Goal: Check status: Check status

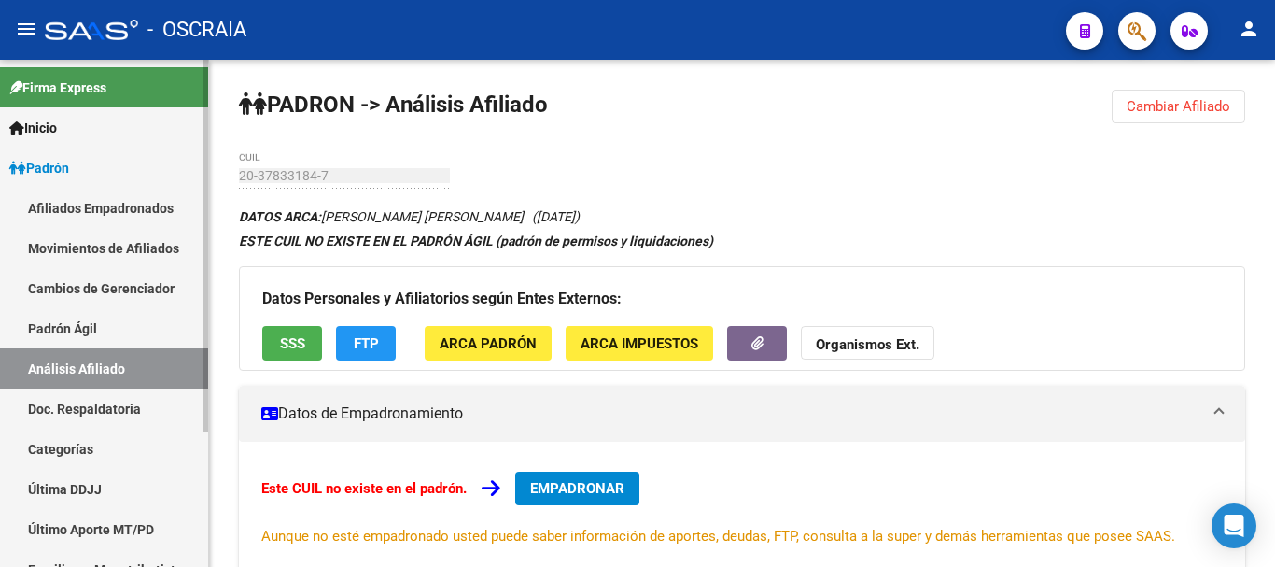
click at [84, 326] on link "Padrón Ágil" at bounding box center [104, 328] width 208 height 40
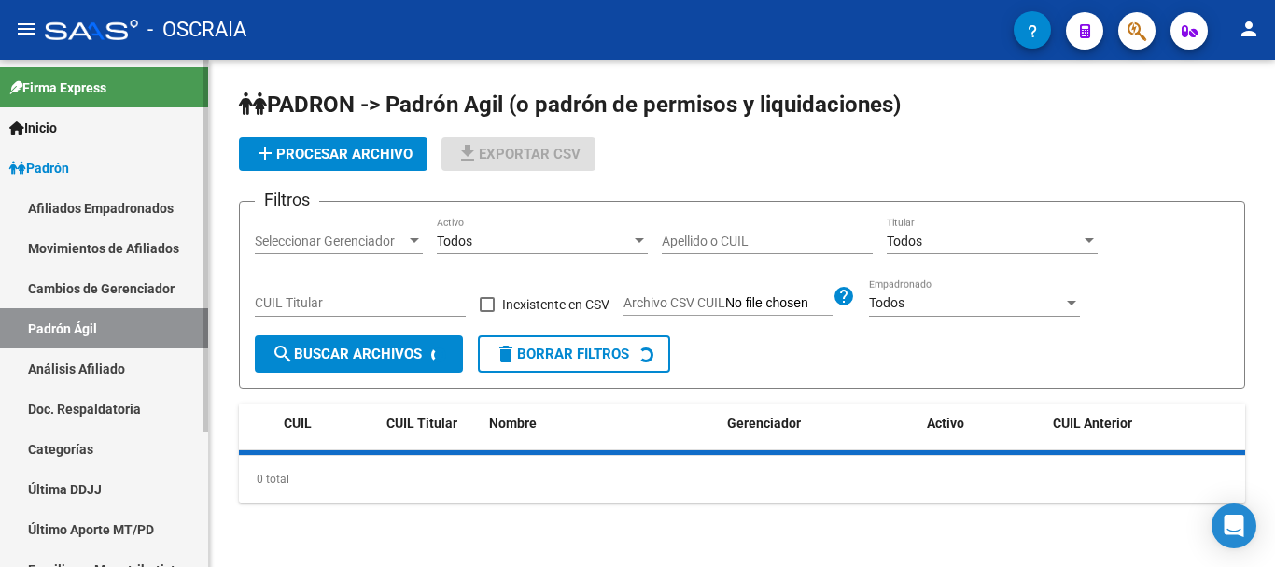
click at [79, 376] on link "Análisis Afiliado" at bounding box center [104, 368] width 208 height 40
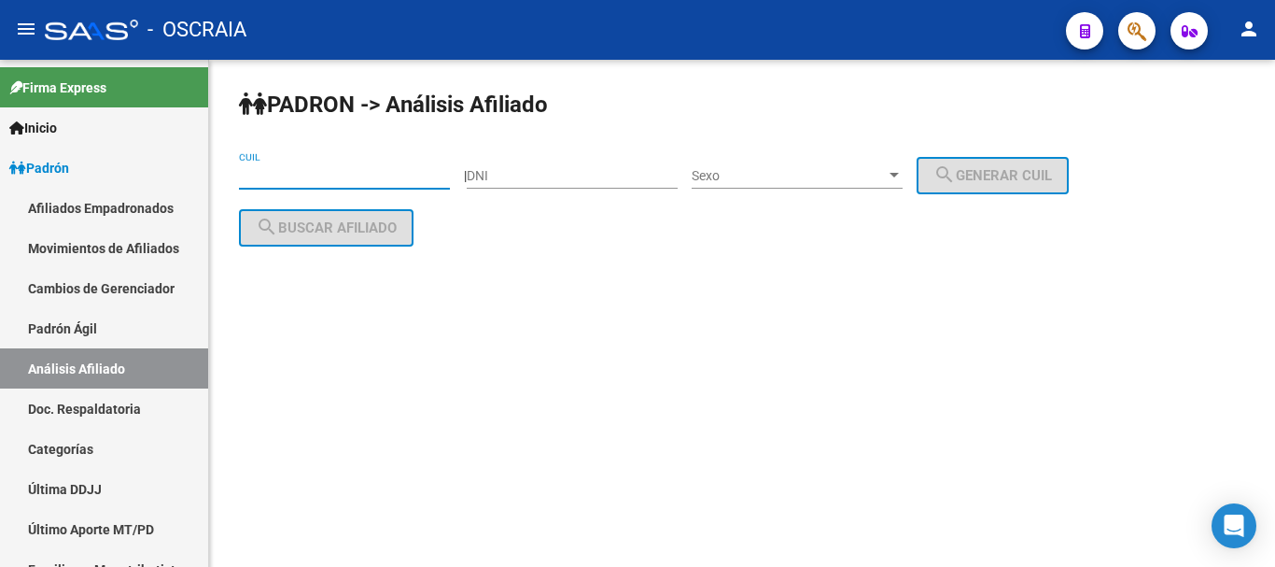
click at [341, 171] on input "CUIL" at bounding box center [344, 176] width 211 height 16
paste input "27-23522182-4"
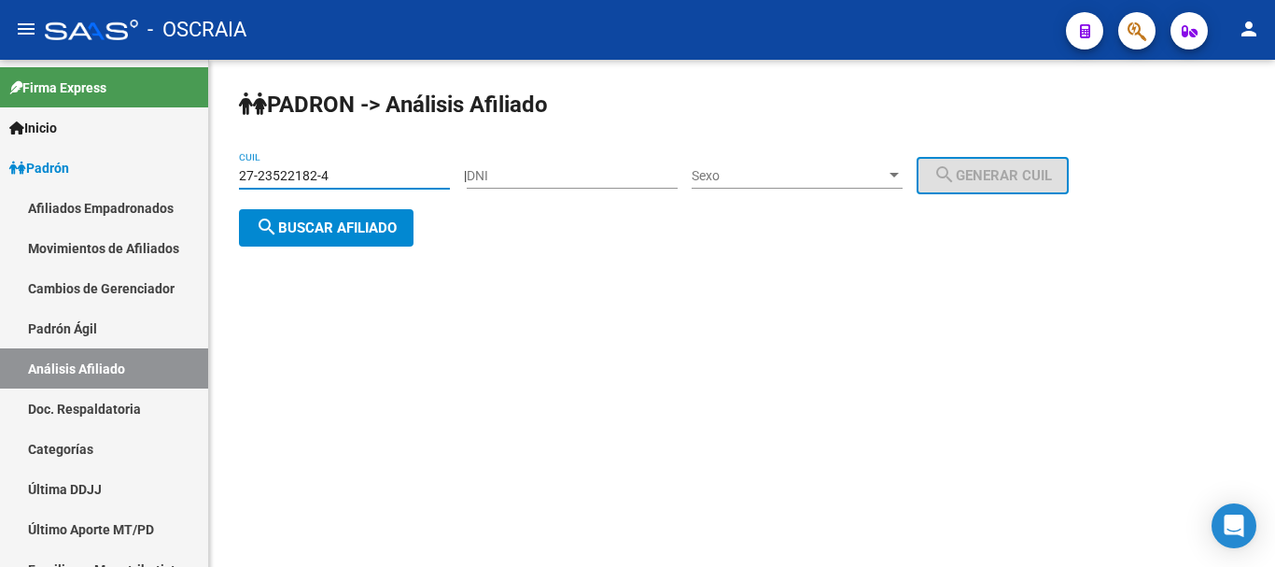
type input "27-23522182-4"
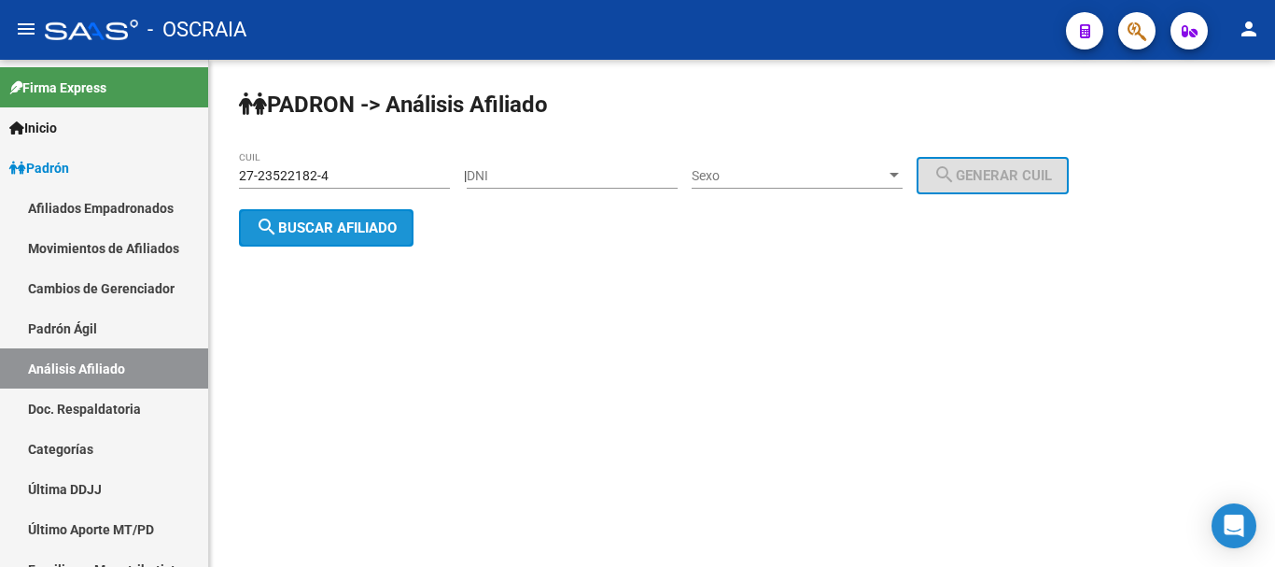
click at [366, 226] on span "search Buscar afiliado" at bounding box center [326, 227] width 141 height 17
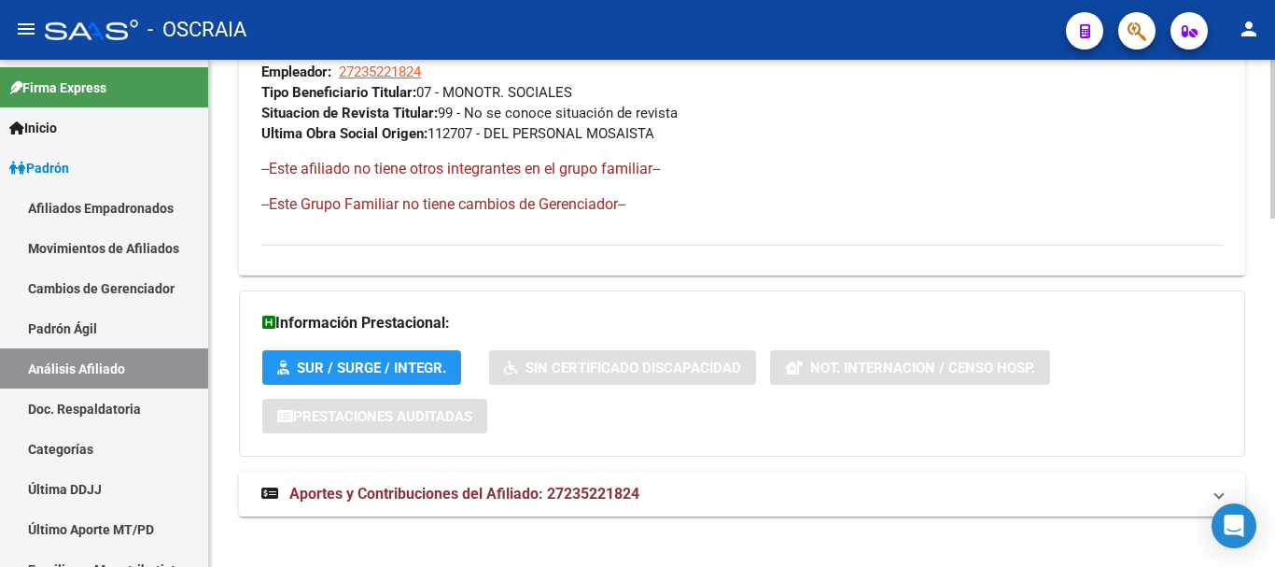
scroll to position [1115, 0]
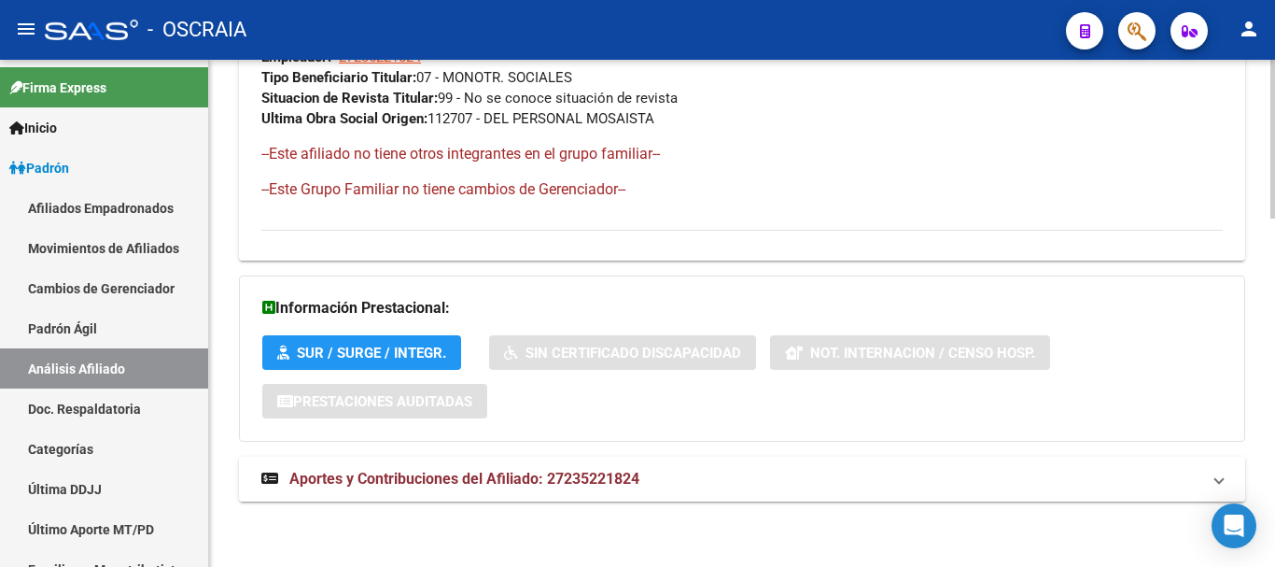
click at [463, 476] on span "Aportes y Contribuciones del Afiliado: 27235221824" at bounding box center [464, 479] width 350 height 18
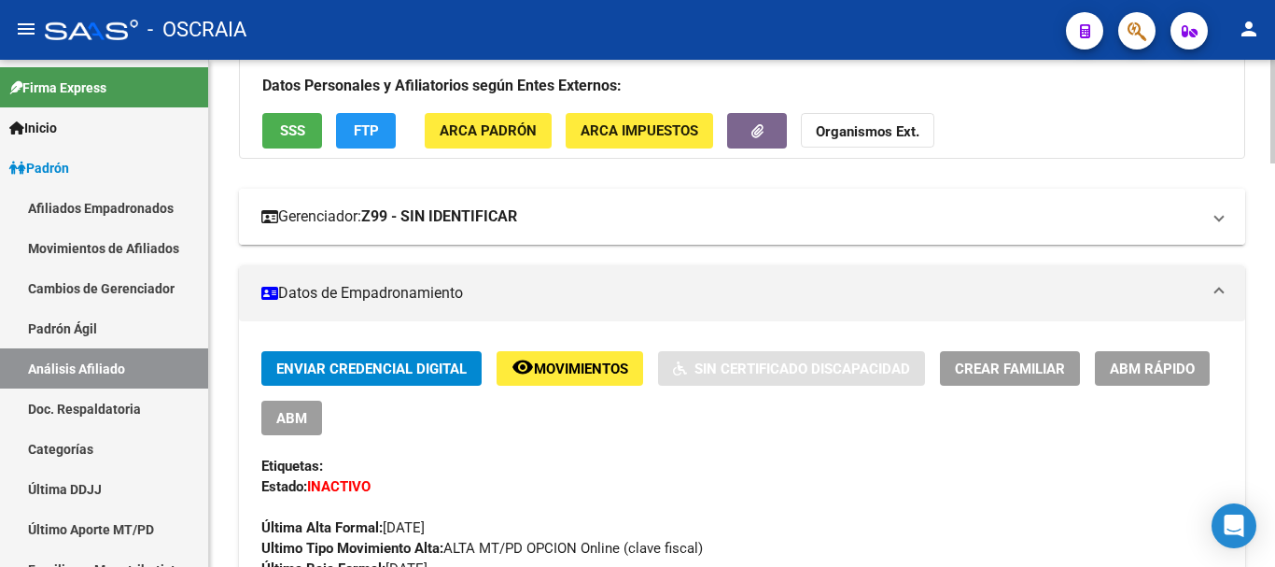
scroll to position [280, 0]
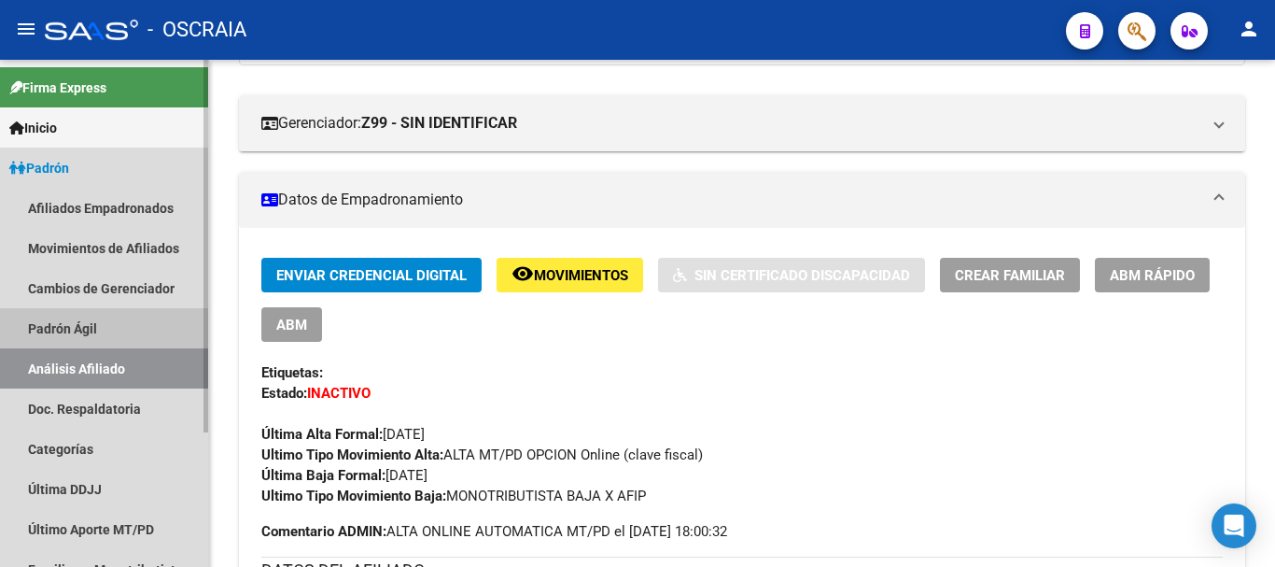
click at [83, 322] on link "Padrón Ágil" at bounding box center [104, 328] width 208 height 40
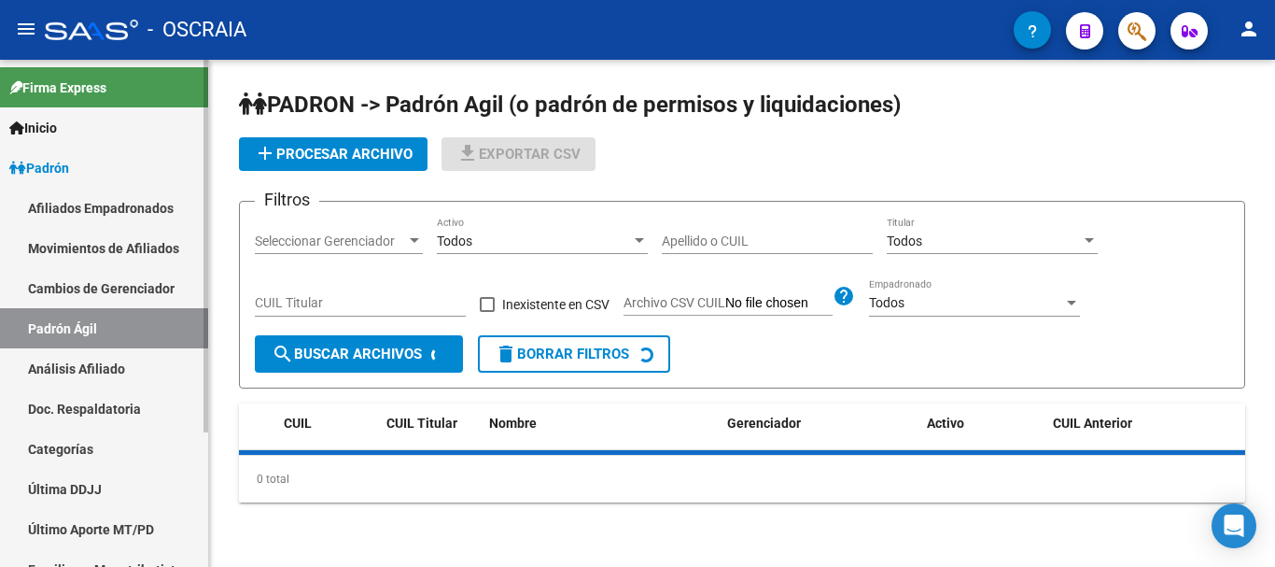
click at [79, 370] on link "Análisis Afiliado" at bounding box center [104, 368] width 208 height 40
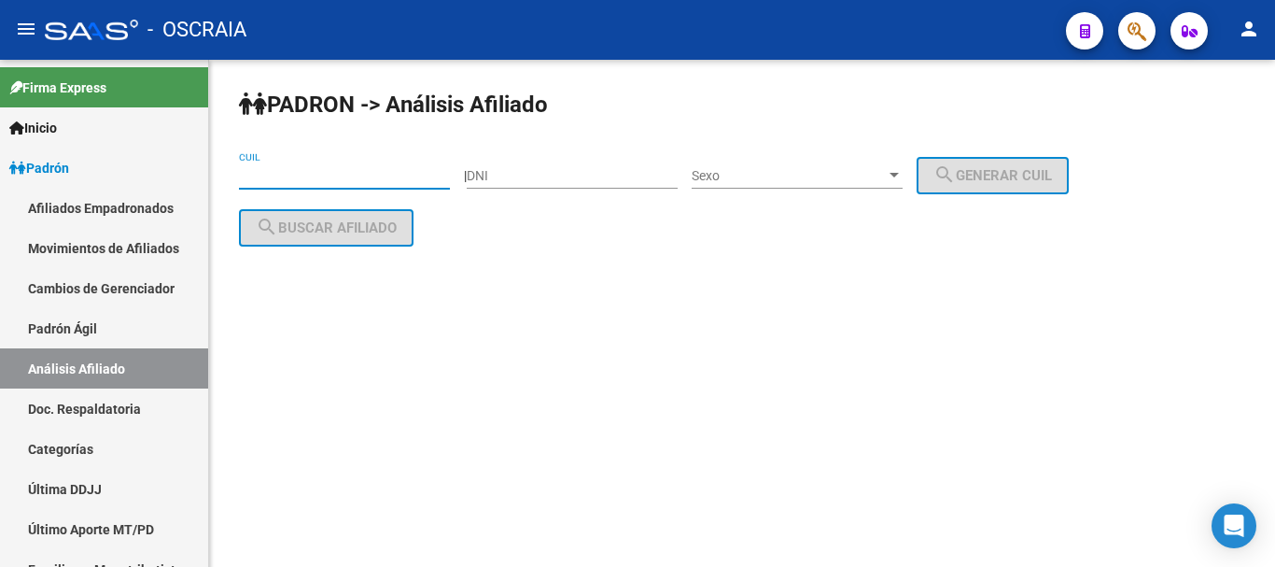
click at [274, 181] on input "CUIL" at bounding box center [344, 176] width 211 height 16
paste input "23-95887208-9"
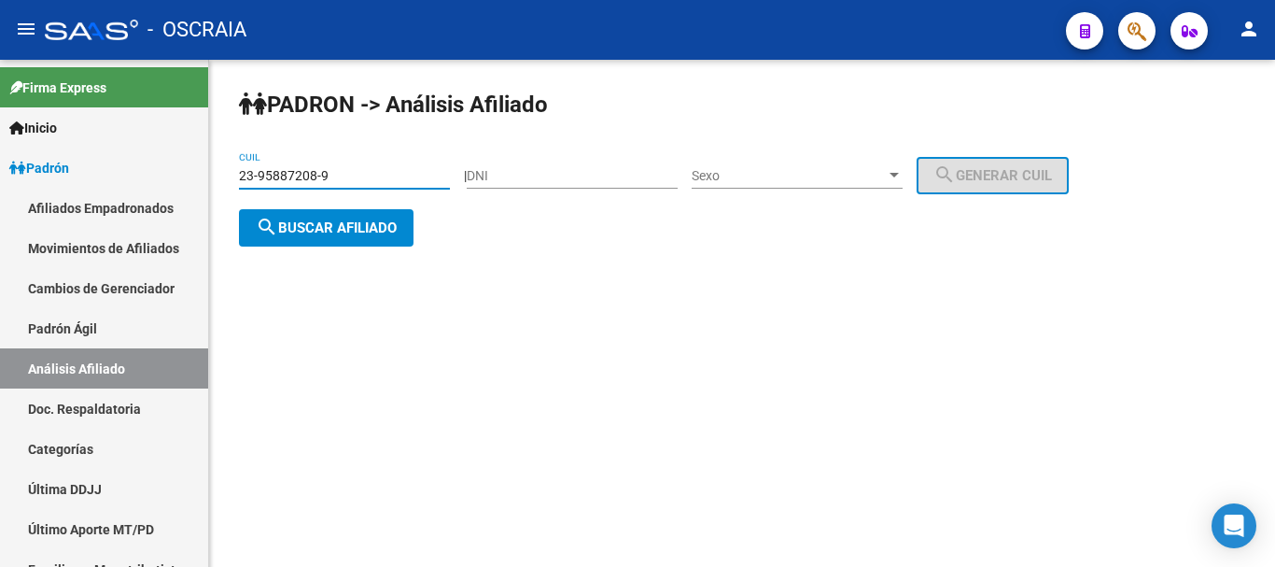
type input "23-95887208-9"
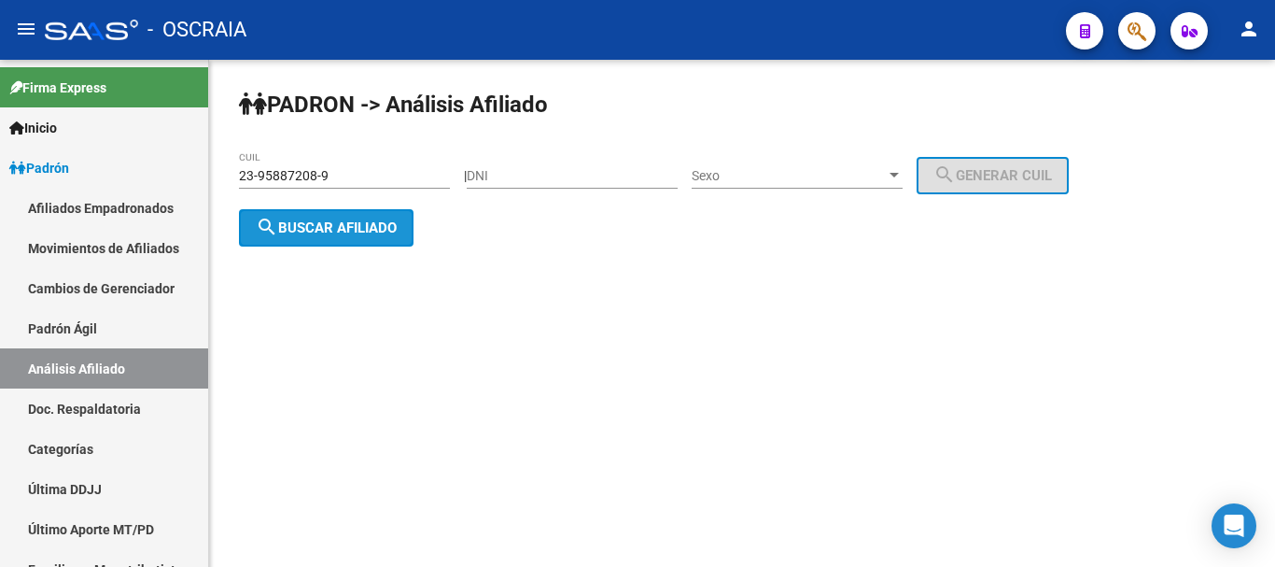
click at [339, 232] on span "search Buscar afiliado" at bounding box center [326, 227] width 141 height 17
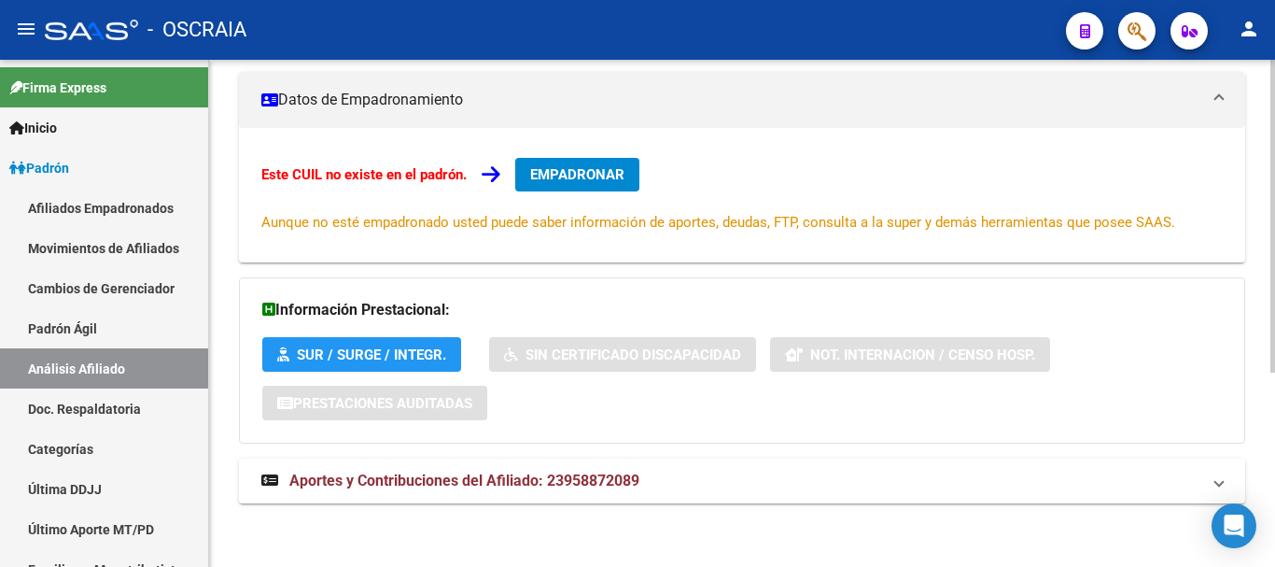
scroll to position [316, 0]
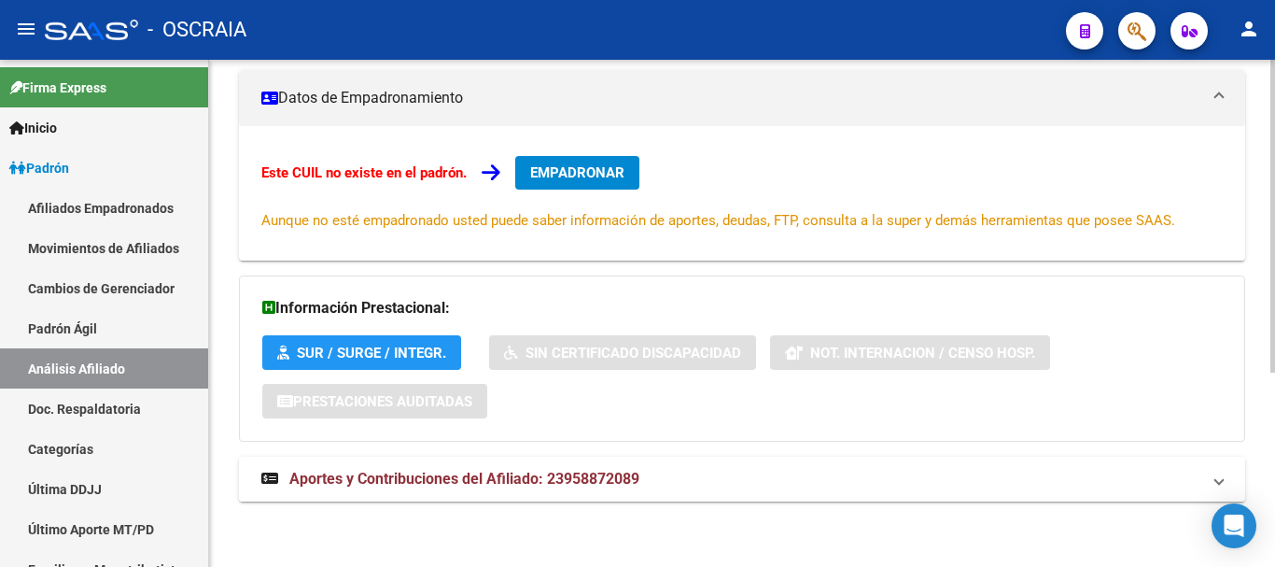
click at [535, 477] on span "Aportes y Contribuciones del Afiliado: 23958872089" at bounding box center [464, 479] width 350 height 18
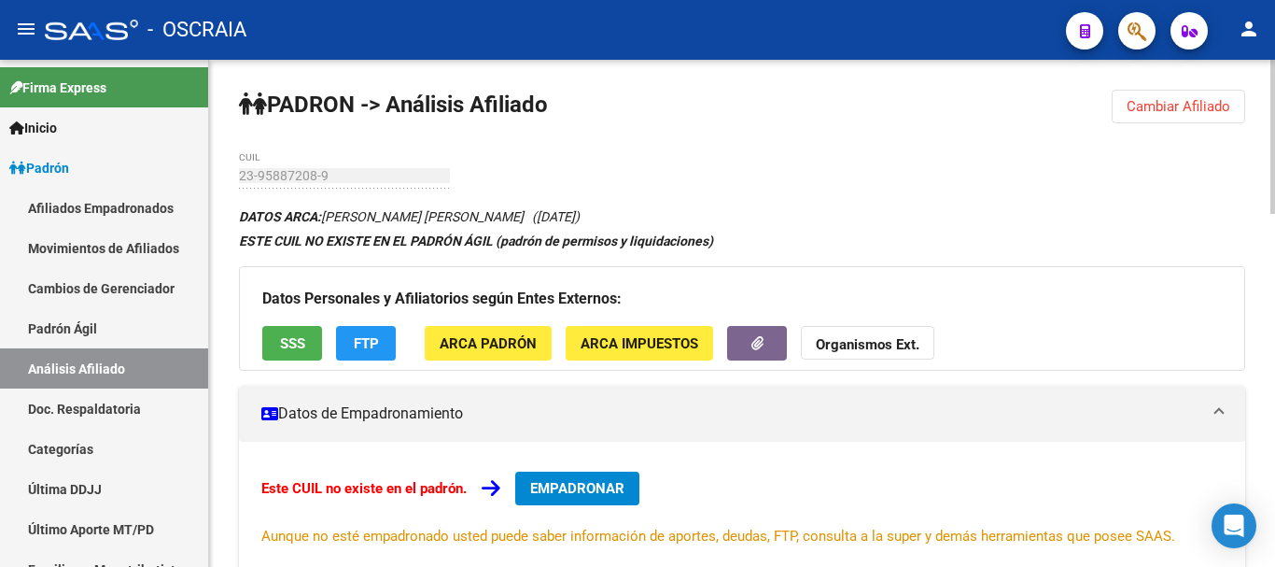
scroll to position [0, 0]
click at [48, 323] on link "Padrón Ágil" at bounding box center [104, 328] width 208 height 40
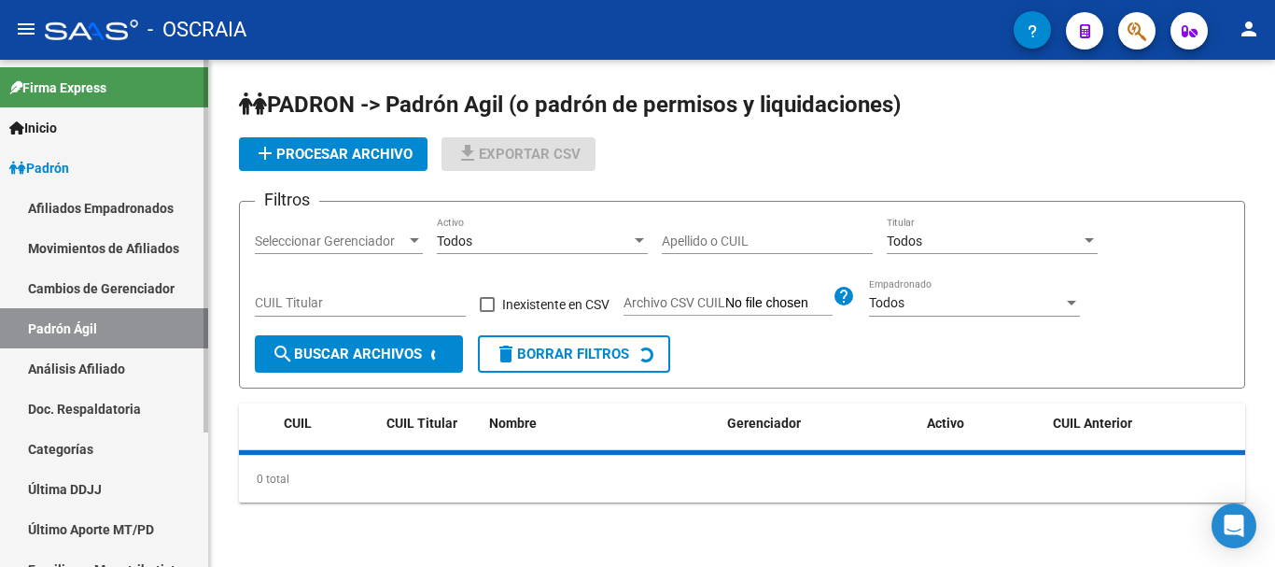
click at [52, 368] on link "Análisis Afiliado" at bounding box center [104, 368] width 208 height 40
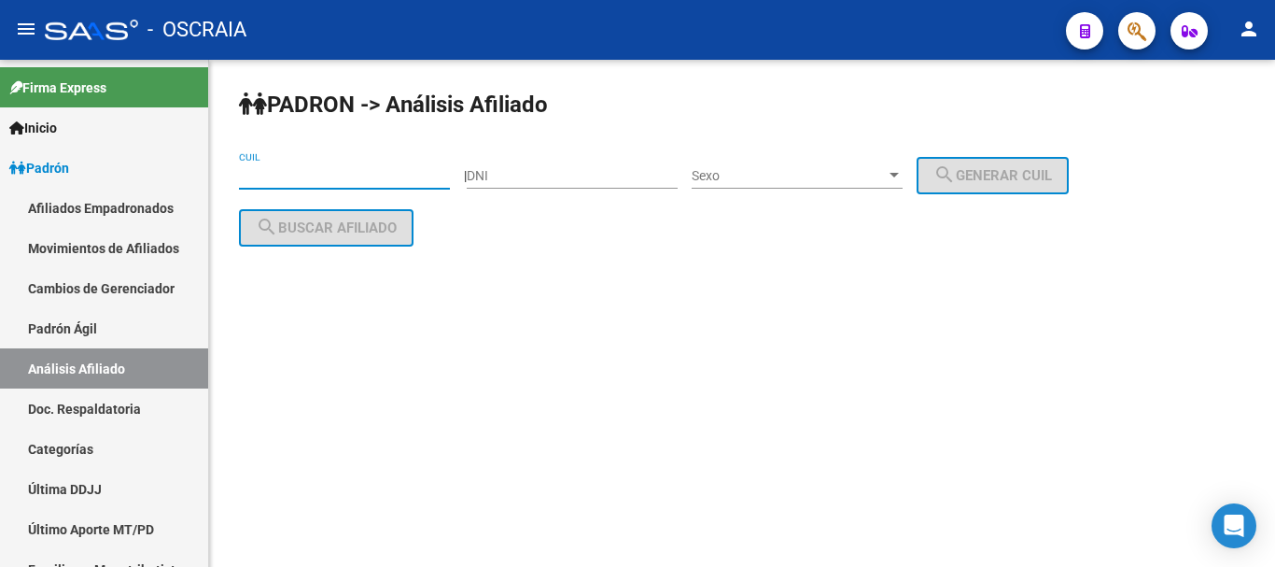
click at [302, 169] on input "CUIL" at bounding box center [344, 176] width 211 height 16
paste input "27-30921736-0"
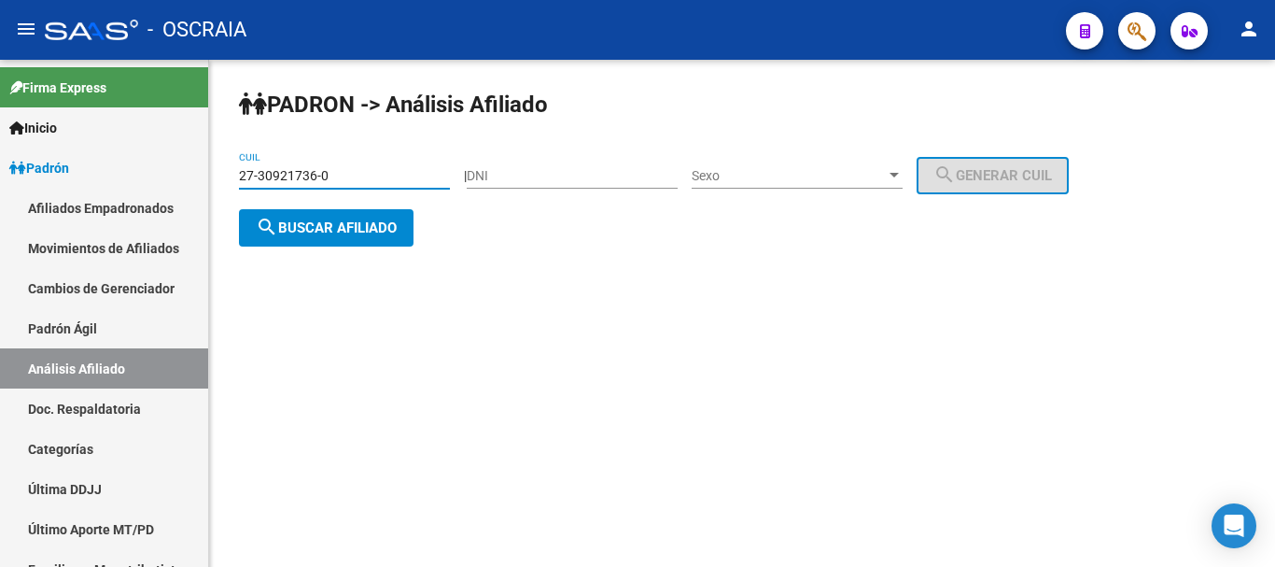
type input "27-30921736-0"
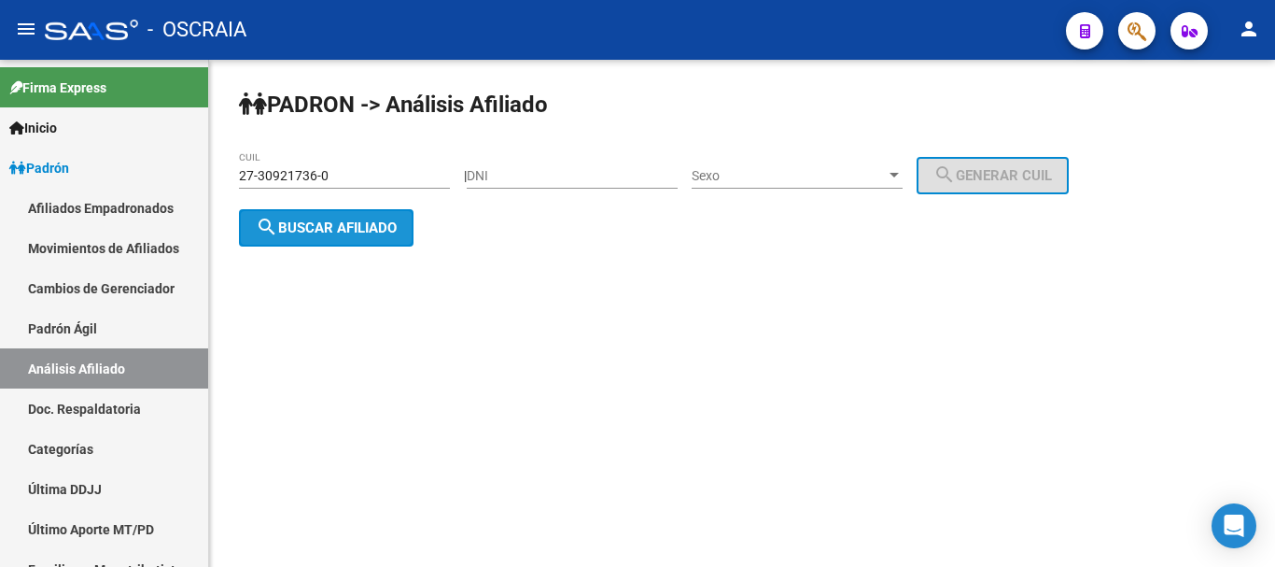
click at [346, 240] on button "search Buscar afiliado" at bounding box center [326, 227] width 175 height 37
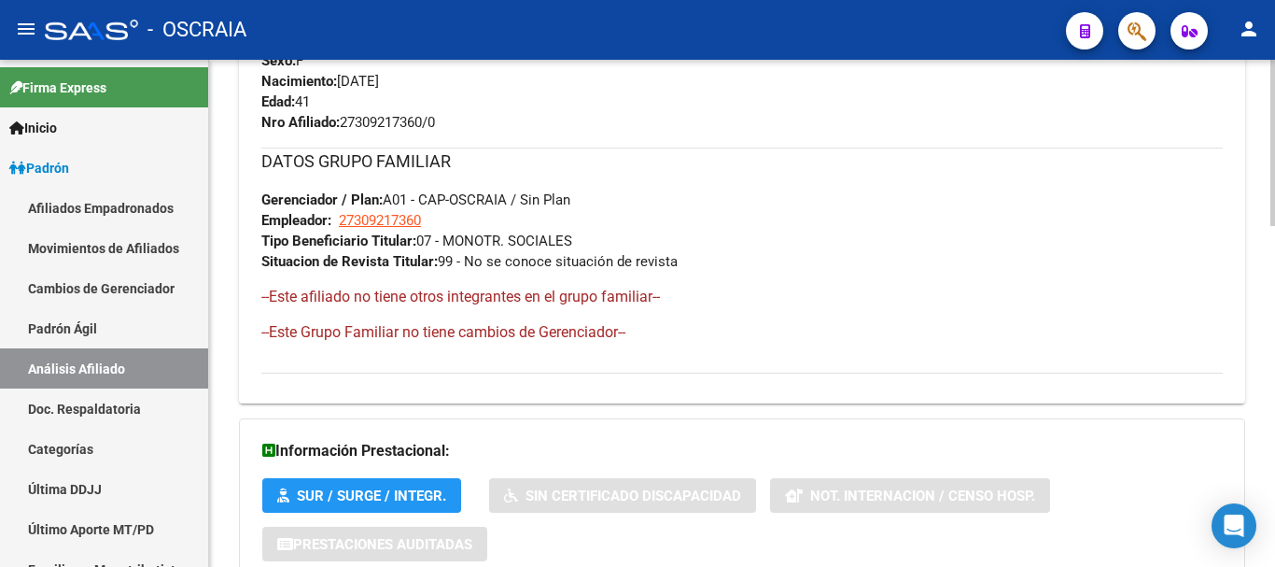
scroll to position [1038, 0]
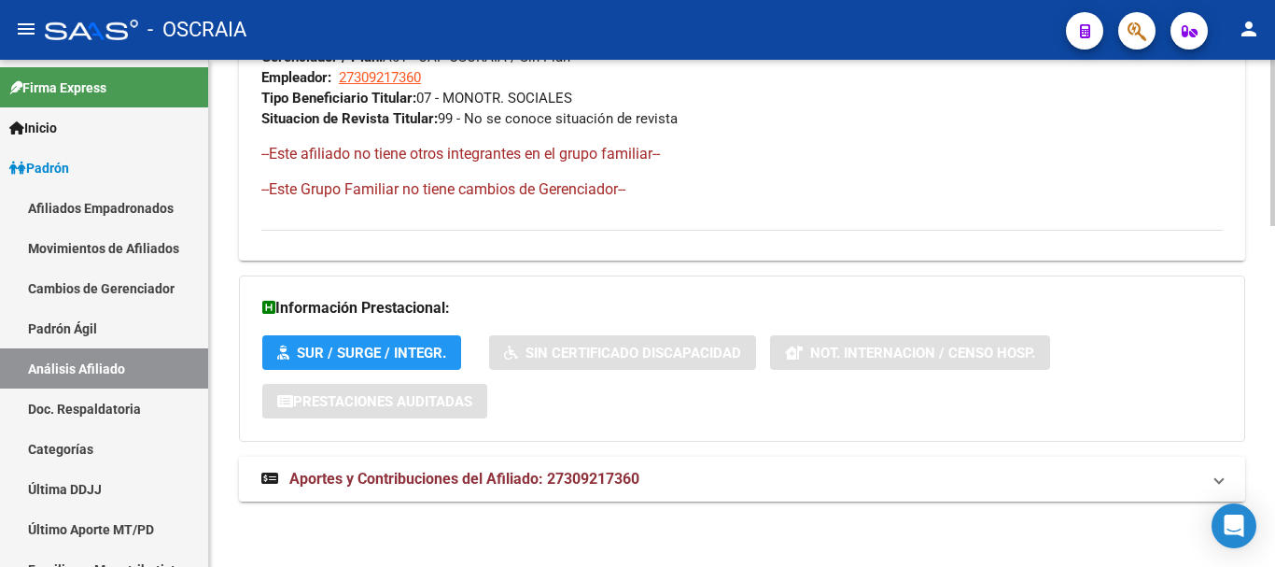
click at [525, 478] on span "Aportes y Contribuciones del Afiliado: 27309217360" at bounding box center [464, 479] width 350 height 18
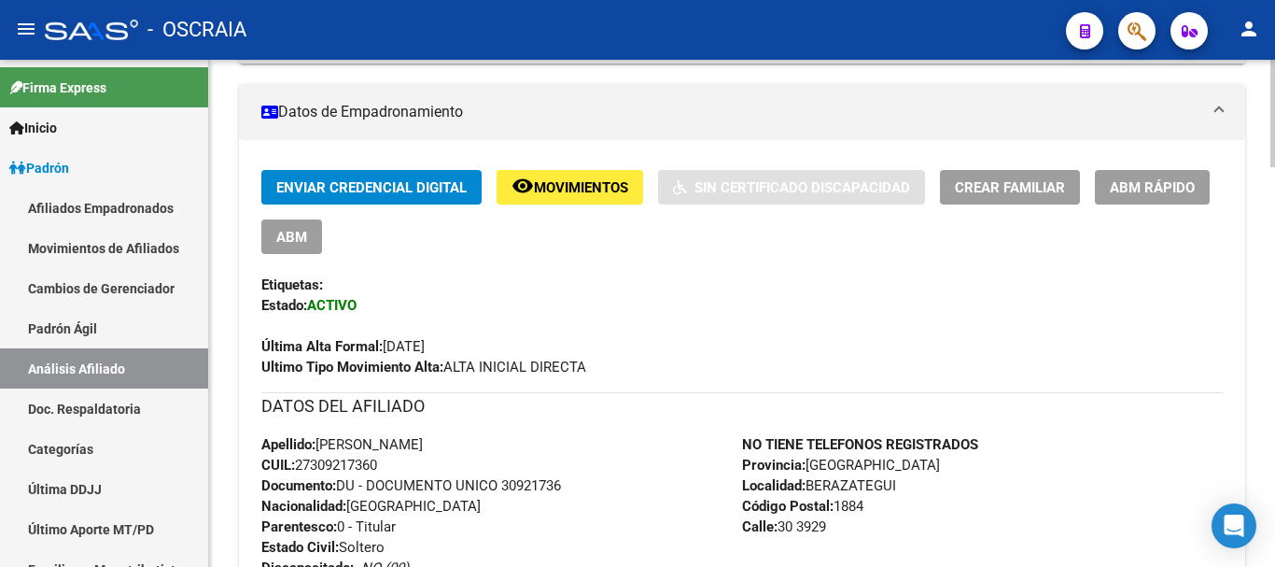
scroll to position [373, 0]
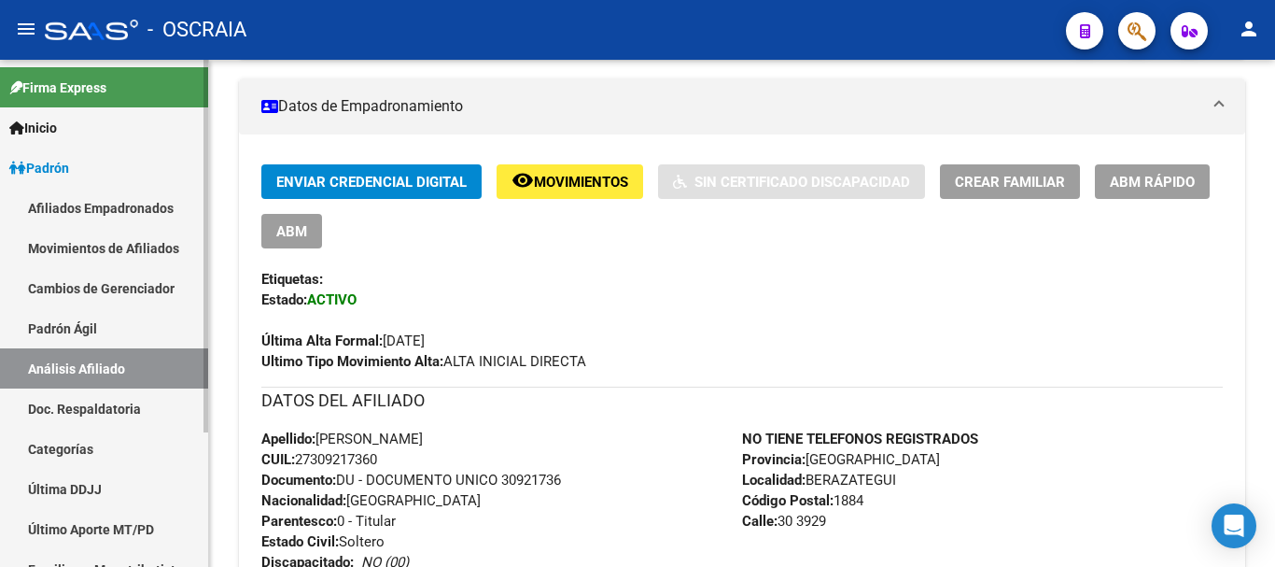
click at [49, 330] on link "Padrón Ágil" at bounding box center [104, 328] width 208 height 40
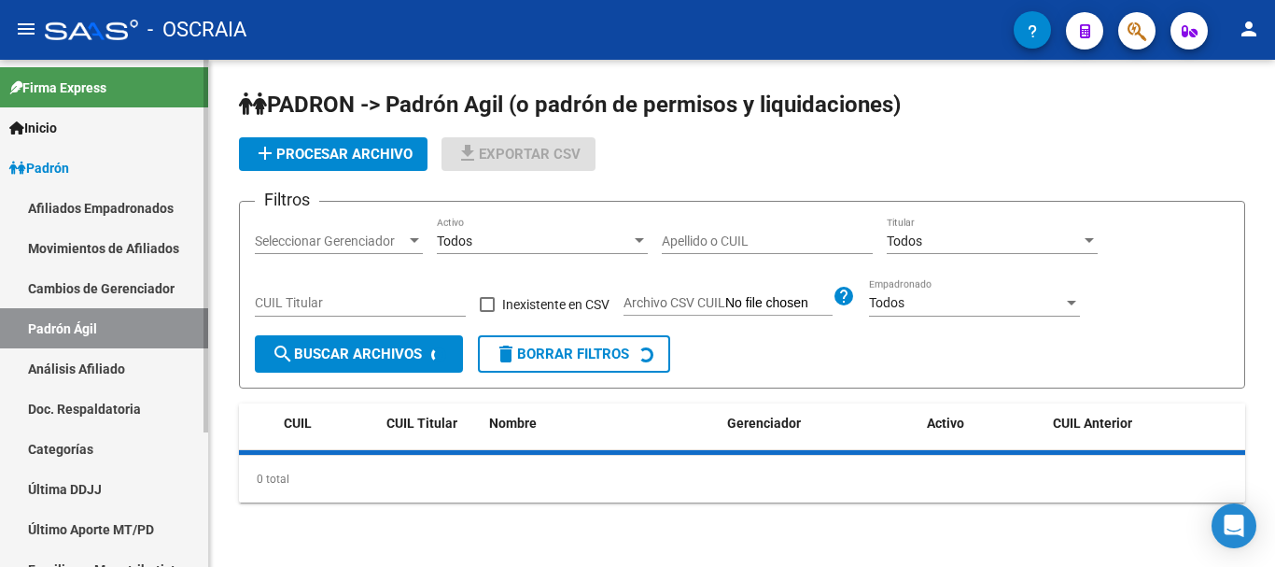
click at [59, 367] on link "Análisis Afiliado" at bounding box center [104, 368] width 208 height 40
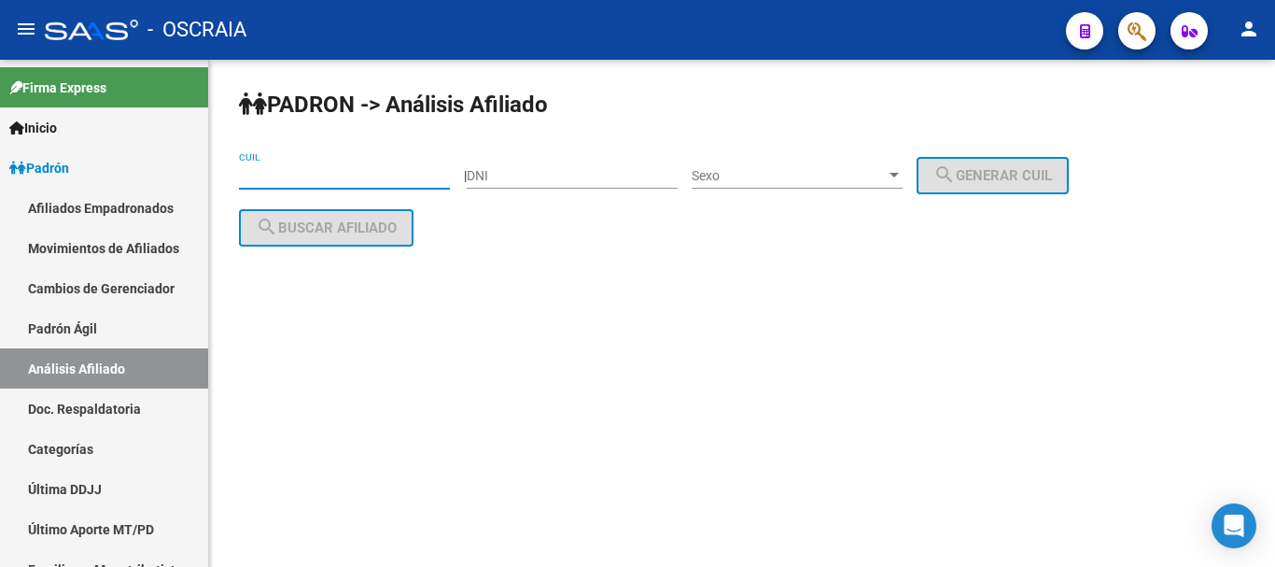
click at [271, 174] on input "CUIL" at bounding box center [344, 176] width 211 height 16
paste input "27-24826606-1"
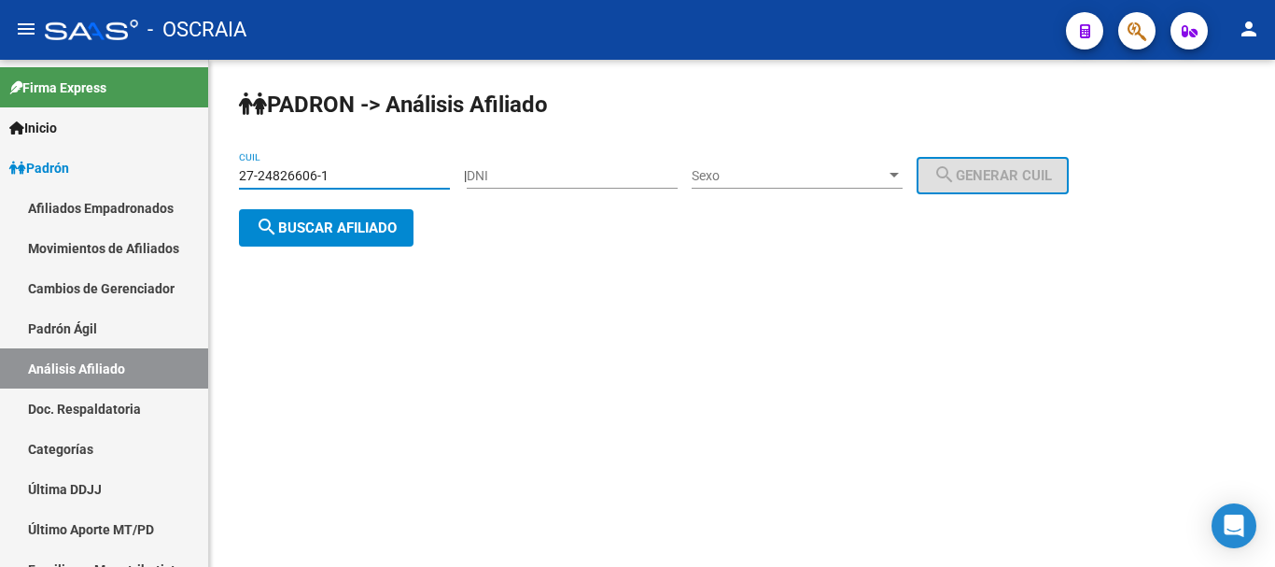
type input "27-24826606-1"
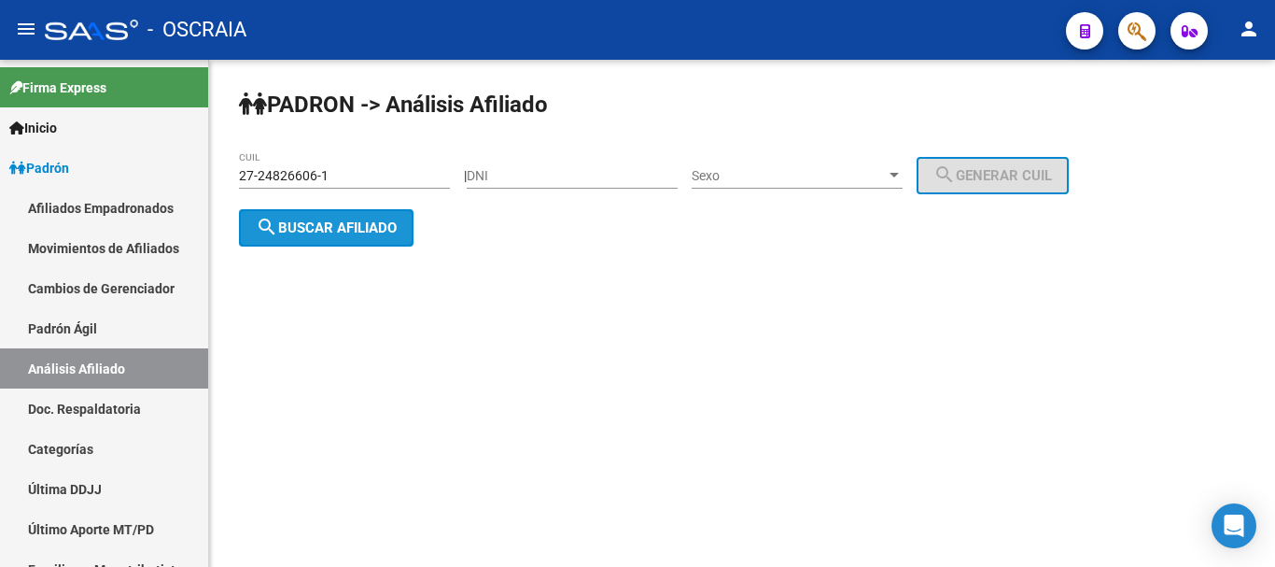
click at [331, 222] on span "search Buscar afiliado" at bounding box center [326, 227] width 141 height 17
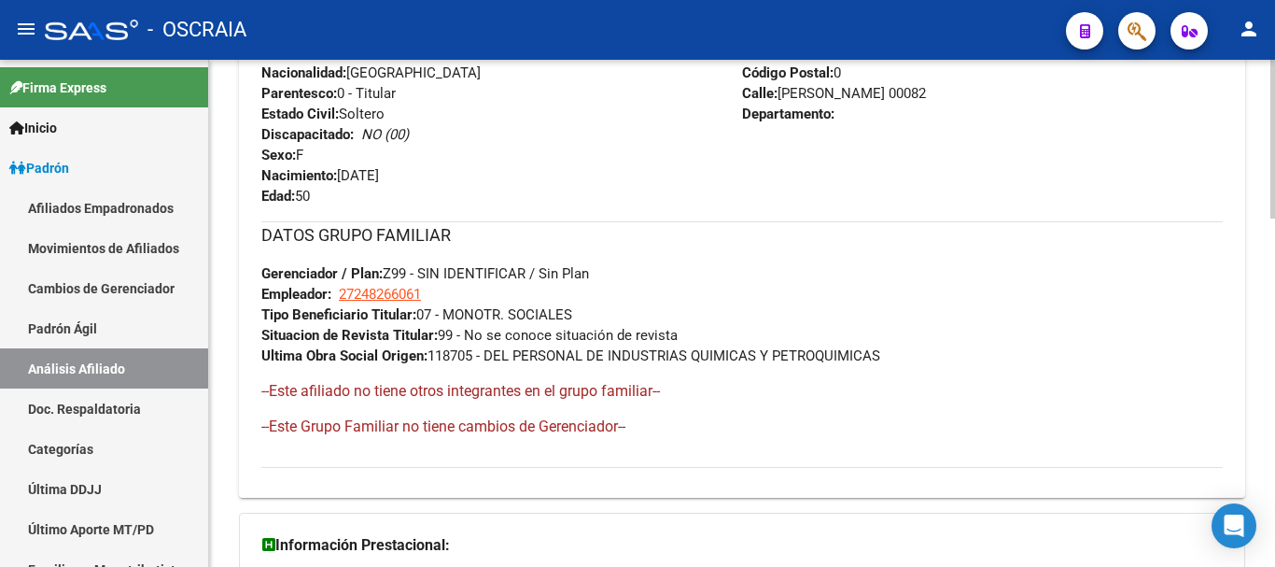
scroll to position [1115, 0]
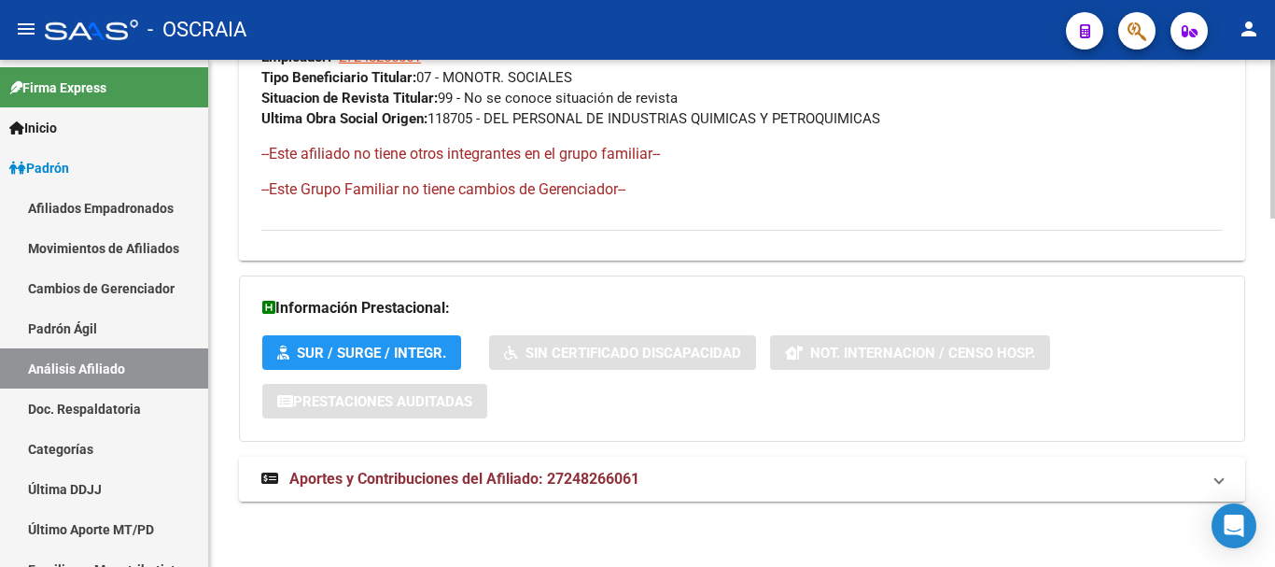
click at [513, 472] on span "Aportes y Contribuciones del Afiliado: 27248266061" at bounding box center [464, 479] width 350 height 18
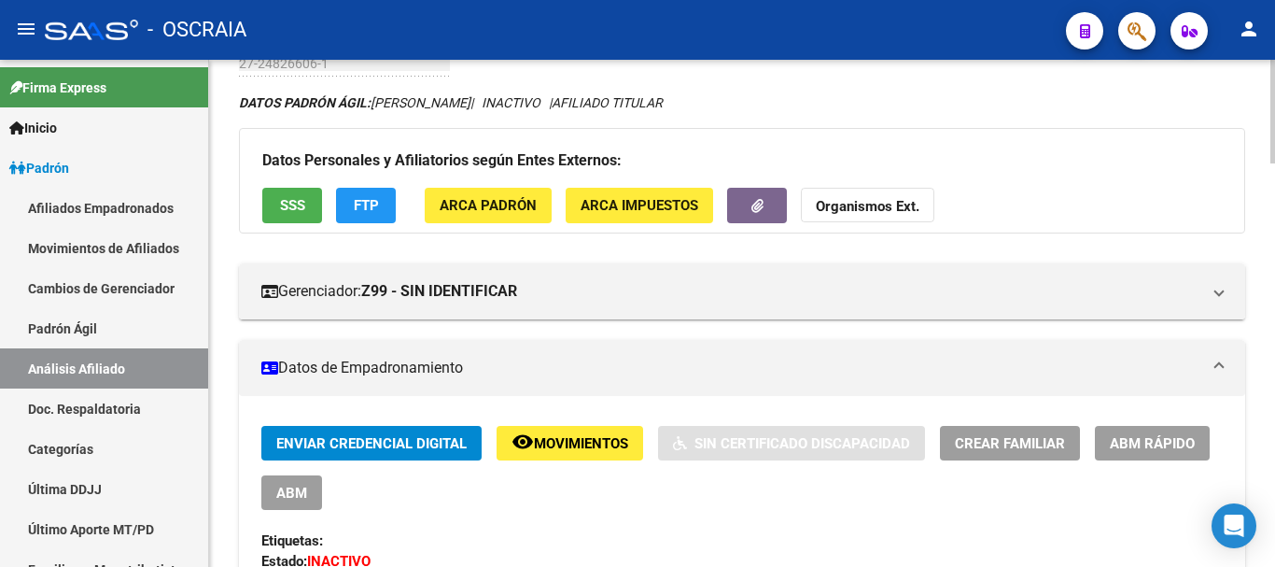
scroll to position [0, 0]
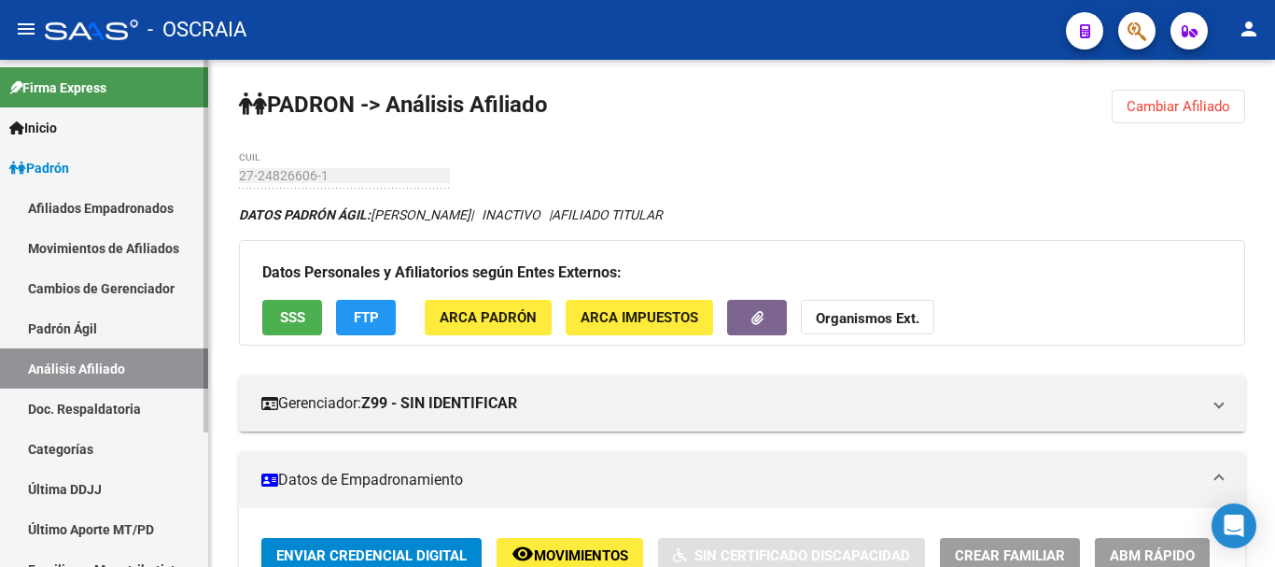
drag, startPoint x: 83, startPoint y: 316, endPoint x: 77, endPoint y: 377, distance: 62.0
click at [84, 316] on link "Padrón Ágil" at bounding box center [104, 328] width 208 height 40
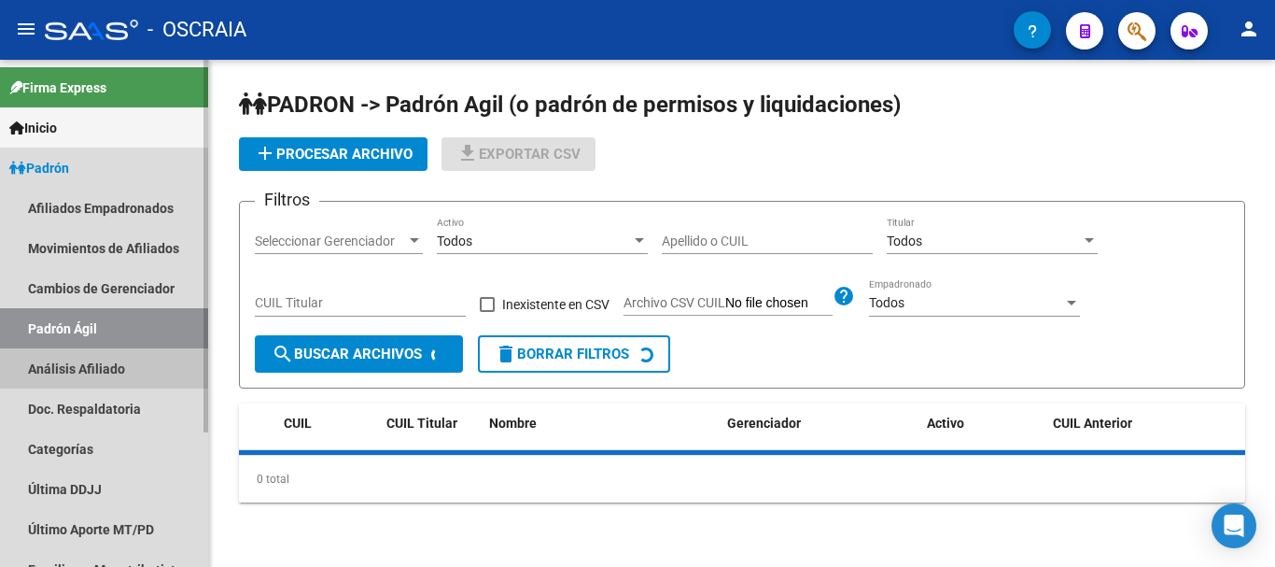
click at [77, 375] on link "Análisis Afiliado" at bounding box center [104, 368] width 208 height 40
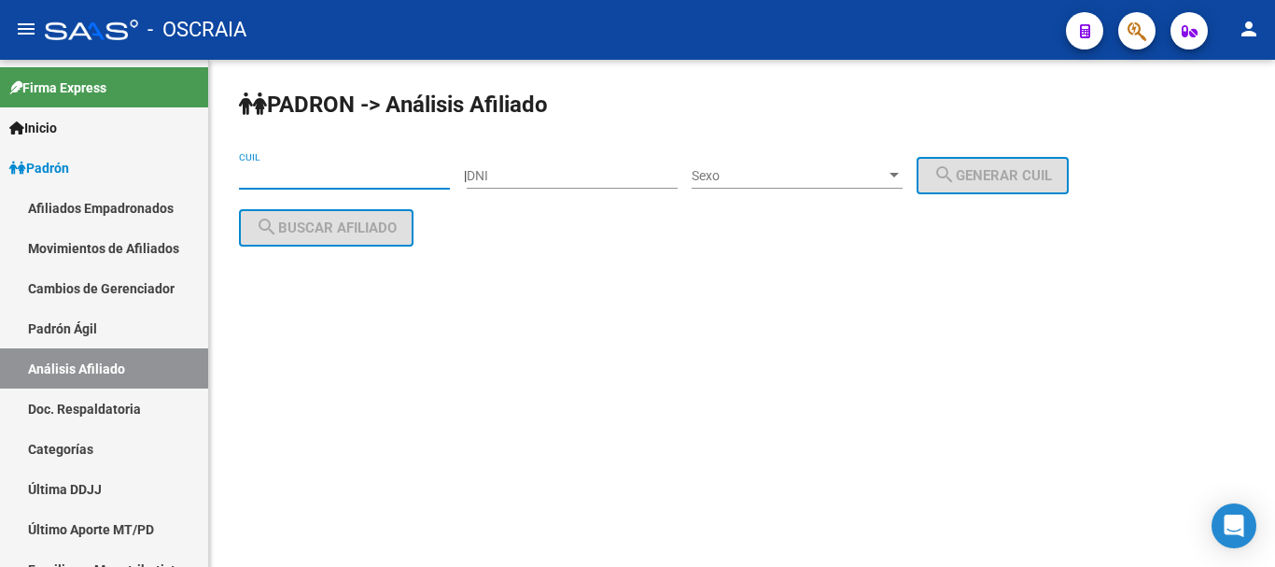
click at [293, 172] on input "CUIL" at bounding box center [344, 176] width 211 height 16
drag, startPoint x: 293, startPoint y: 172, endPoint x: 256, endPoint y: 163, distance: 38.3
click at [256, 163] on div "CUIL" at bounding box center [344, 169] width 211 height 37
paste input "27-96294356-5"
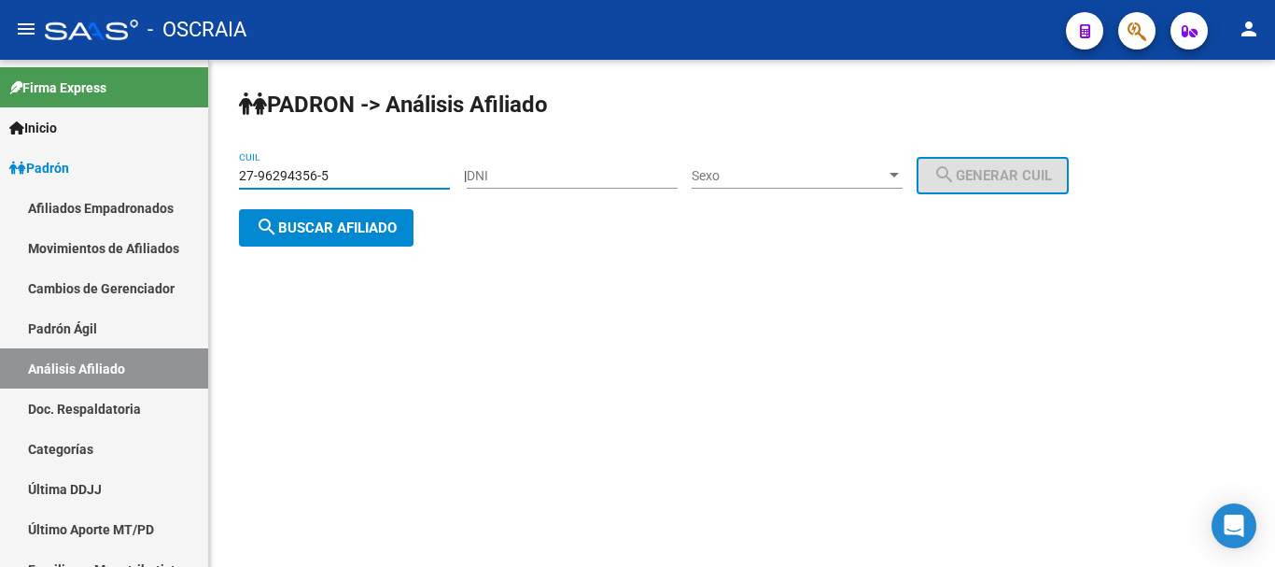
type input "27-96294356-5"
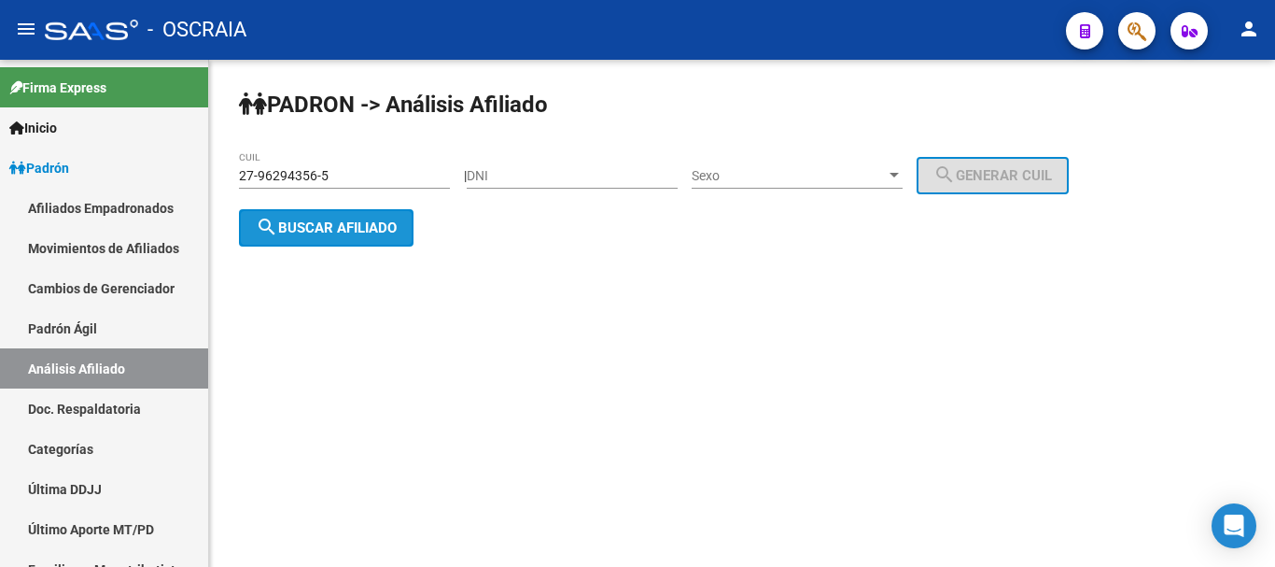
click at [374, 222] on span "search Buscar afiliado" at bounding box center [326, 227] width 141 height 17
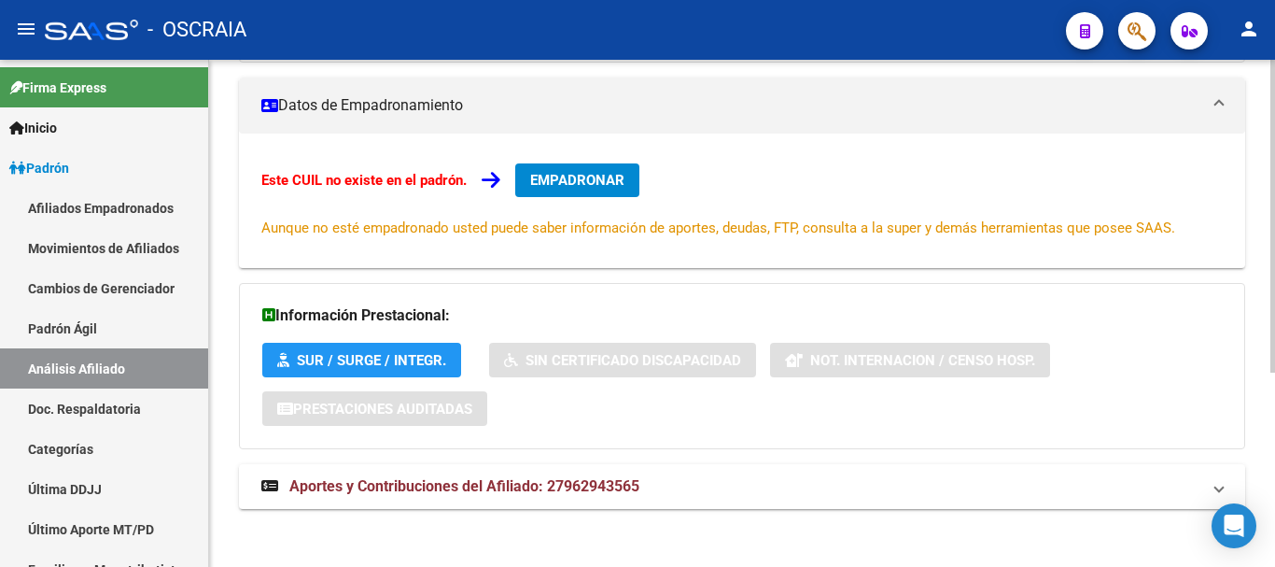
scroll to position [316, 0]
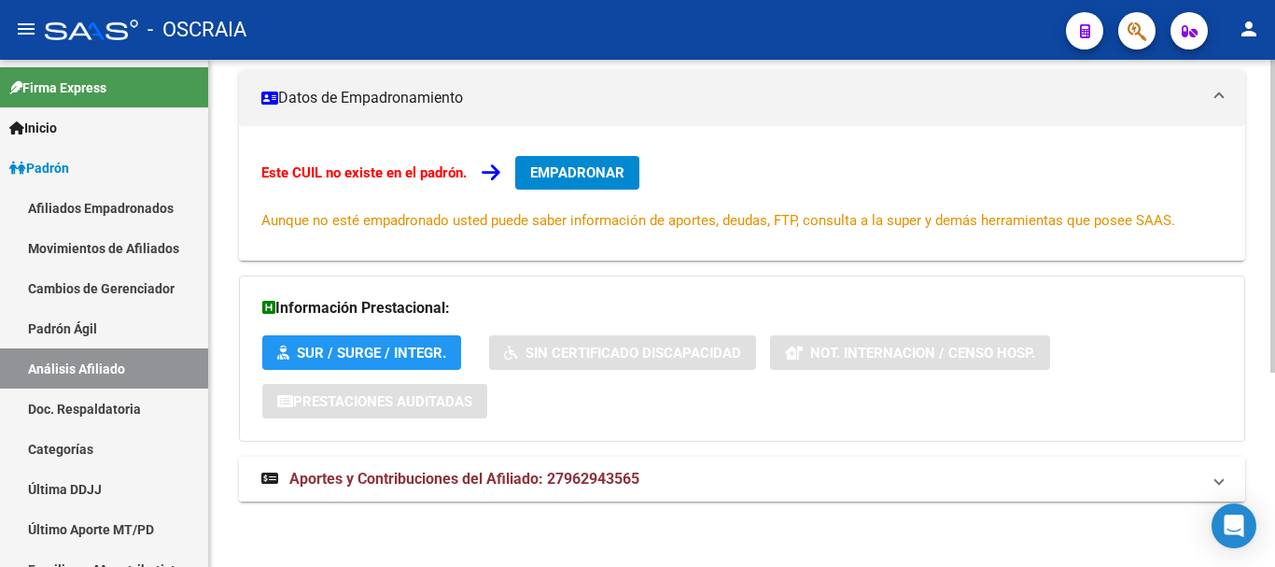
click at [483, 482] on span "Aportes y Contribuciones del Afiliado: 27962943565" at bounding box center [464, 479] width 350 height 18
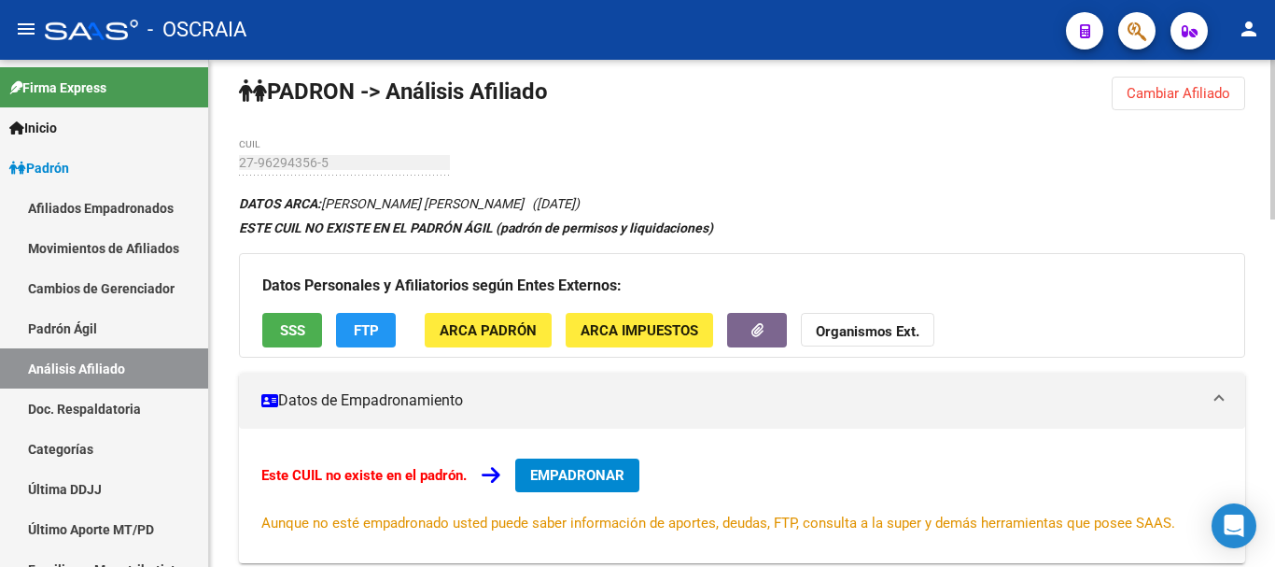
scroll to position [0, 0]
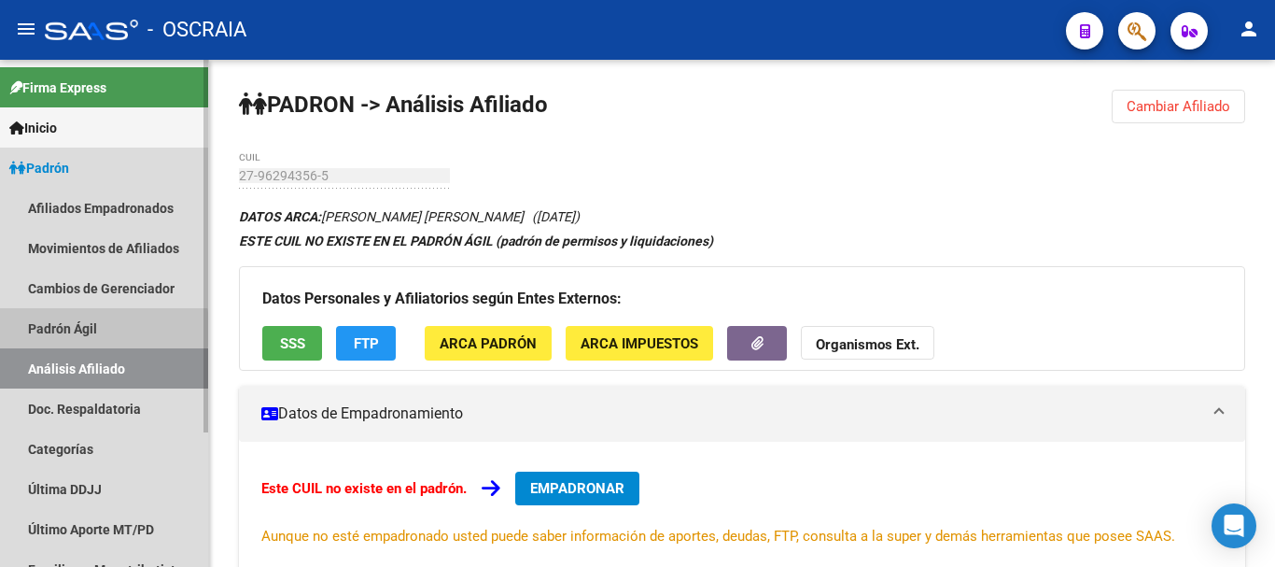
click at [51, 329] on link "Padrón Ágil" at bounding box center [104, 328] width 208 height 40
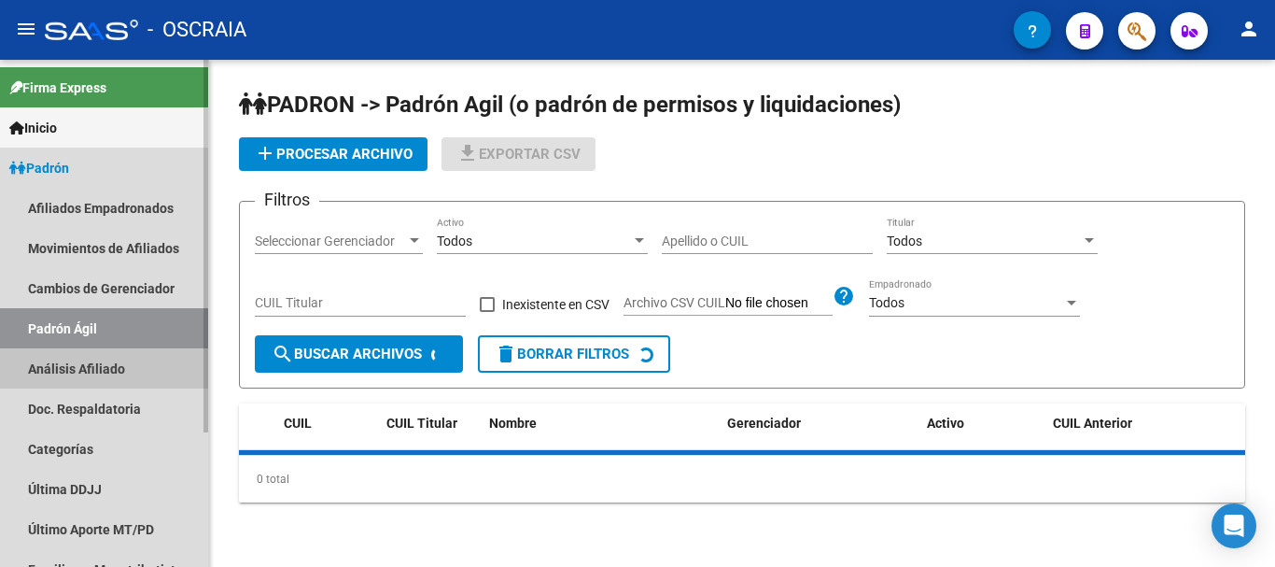
click at [42, 377] on link "Análisis Afiliado" at bounding box center [104, 368] width 208 height 40
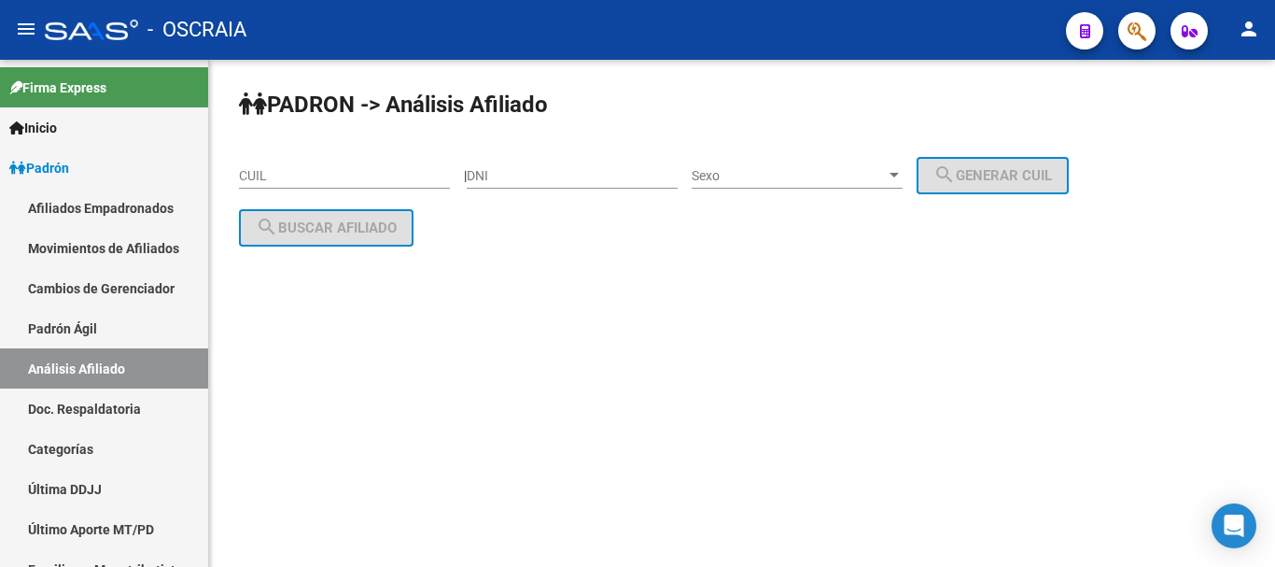
click at [304, 160] on div "CUIL" at bounding box center [344, 169] width 211 height 37
click at [296, 166] on div "CUIL" at bounding box center [344, 169] width 211 height 37
paste input "20-25645969-9"
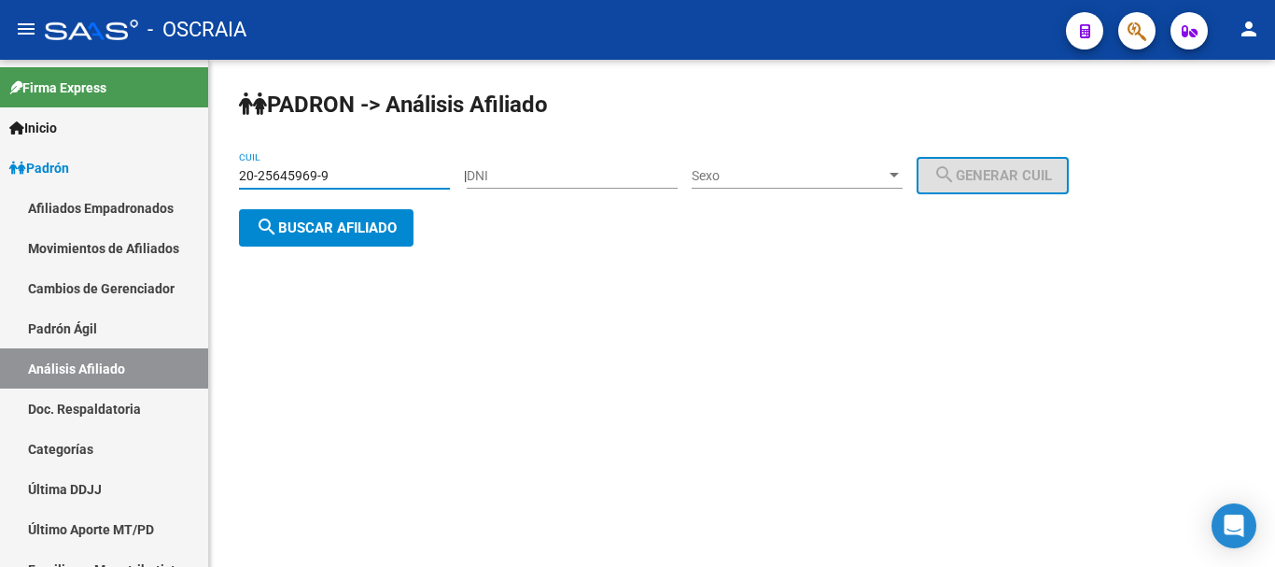
type input "20-25645969-9"
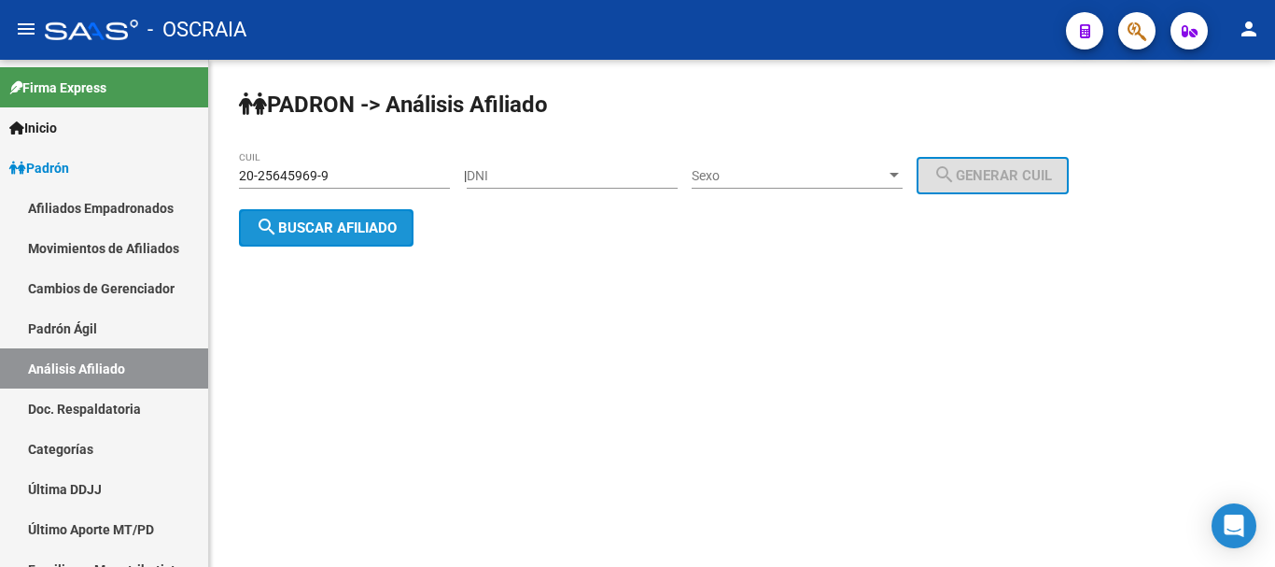
click at [336, 245] on button "search Buscar afiliado" at bounding box center [326, 227] width 175 height 37
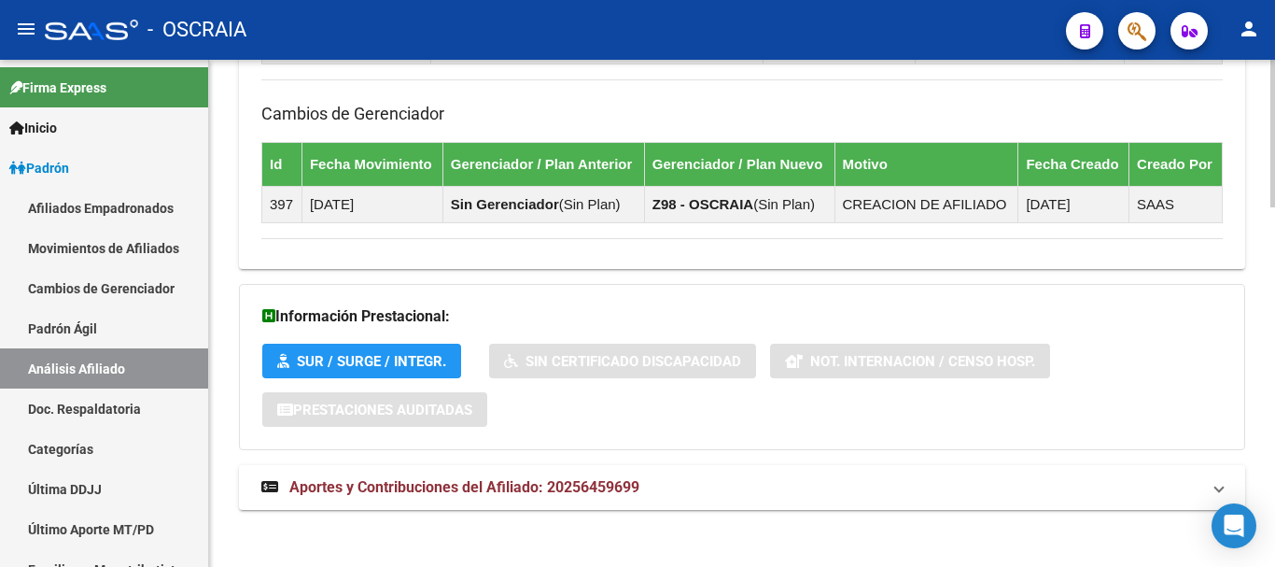
scroll to position [1231, 0]
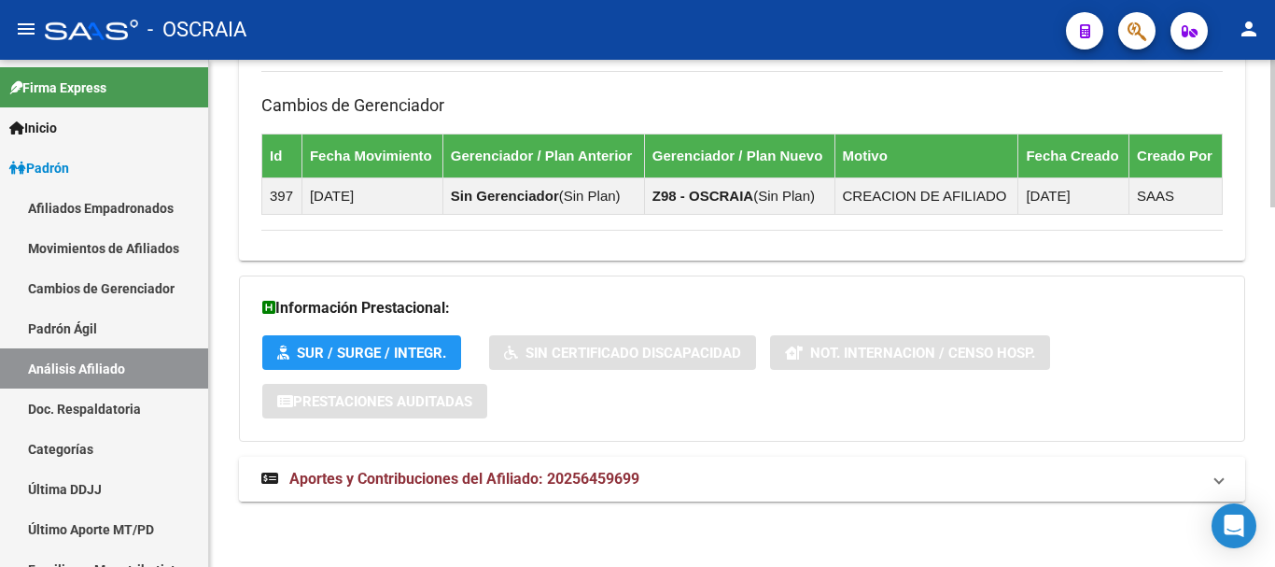
click at [390, 469] on strong "Aportes y Contribuciones del Afiliado: 20256459699" at bounding box center [450, 479] width 378 height 21
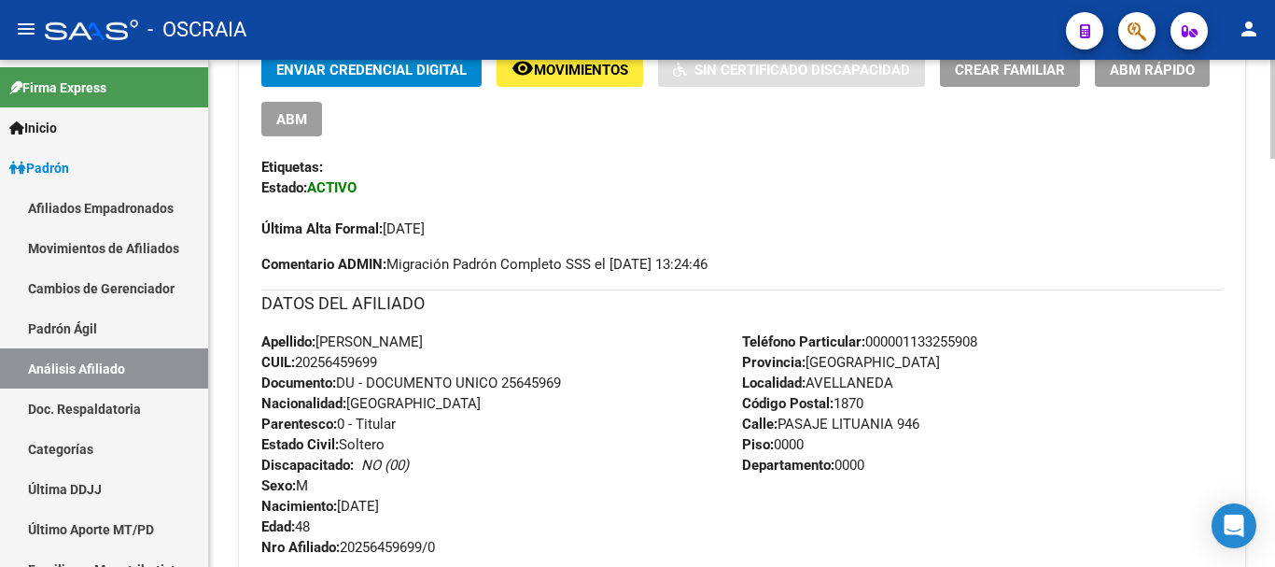
scroll to position [485, 0]
